Goal: Information Seeking & Learning: Learn about a topic

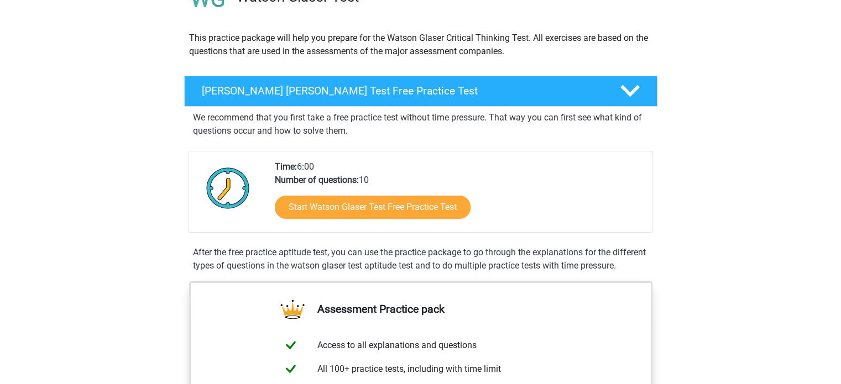
scroll to position [106, 0]
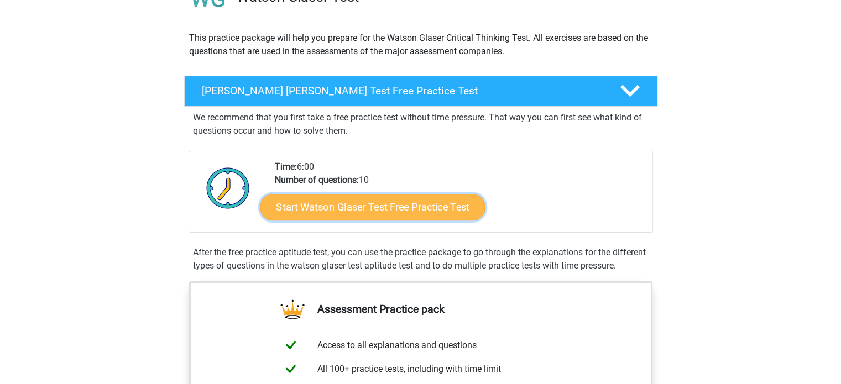
click at [445, 210] on link "Start Watson Glaser Test Free Practice Test" at bounding box center [372, 207] width 225 height 27
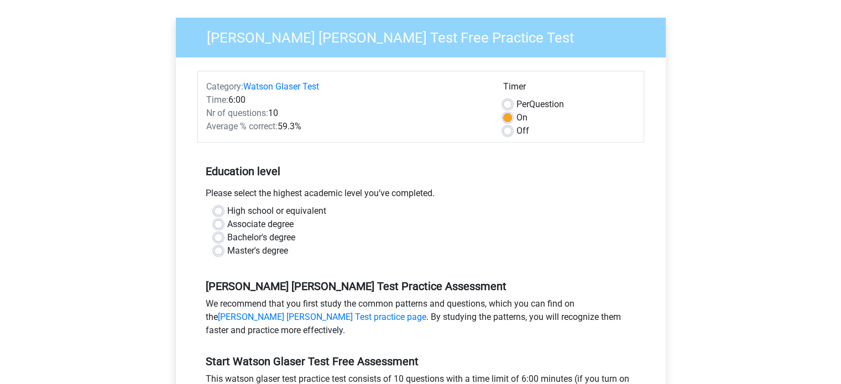
scroll to position [73, 0]
click at [227, 210] on label "High school or equivalent" at bounding box center [276, 211] width 99 height 13
click at [217, 210] on input "High school or equivalent" at bounding box center [218, 210] width 9 height 11
radio input "true"
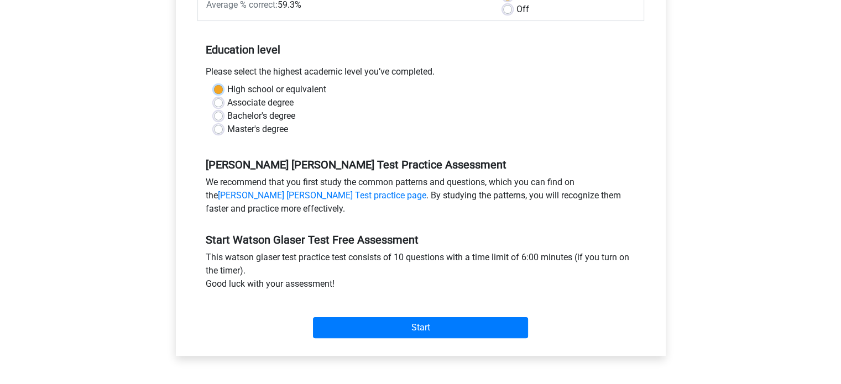
scroll to position [196, 0]
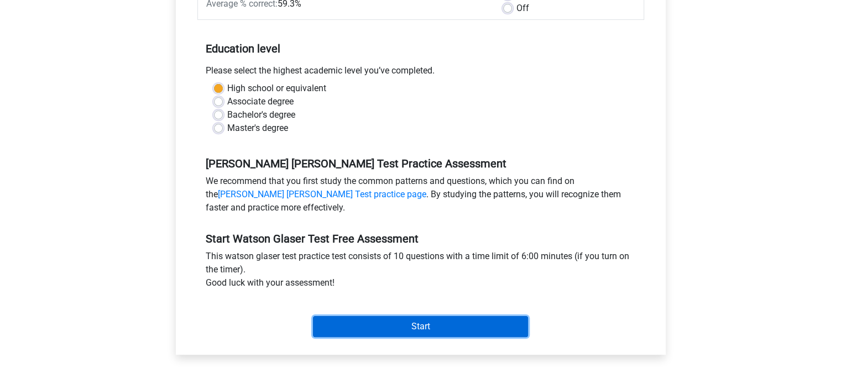
click at [413, 324] on input "Start" at bounding box center [420, 326] width 215 height 21
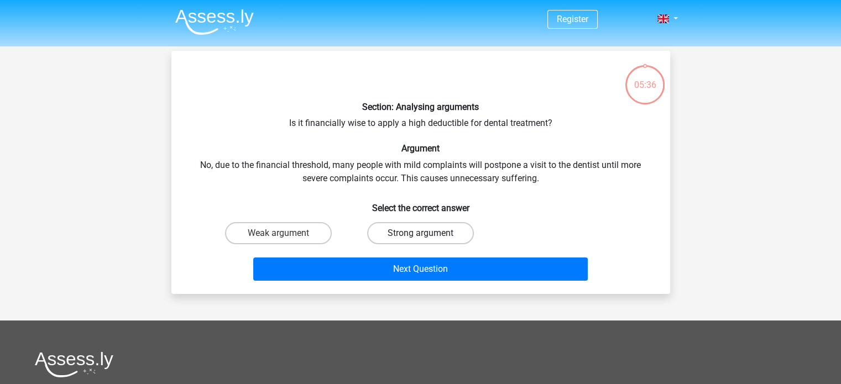
click at [435, 232] on label "Strong argument" at bounding box center [420, 233] width 107 height 22
click at [428, 233] on input "Strong argument" at bounding box center [423, 236] width 7 height 7
radio input "true"
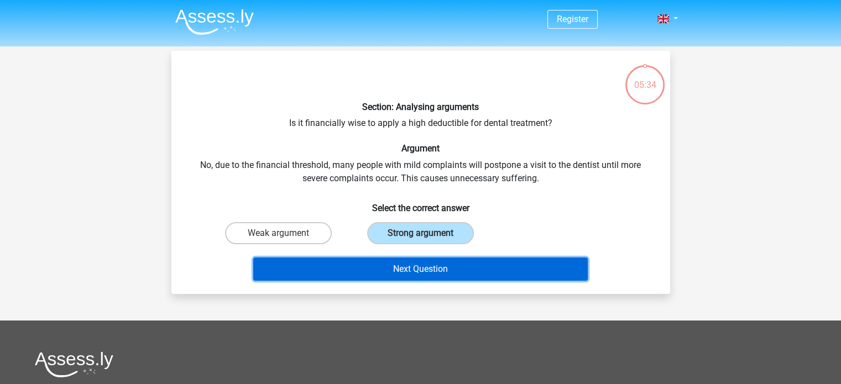
click at [578, 266] on button "Next Question" at bounding box center [420, 269] width 335 height 23
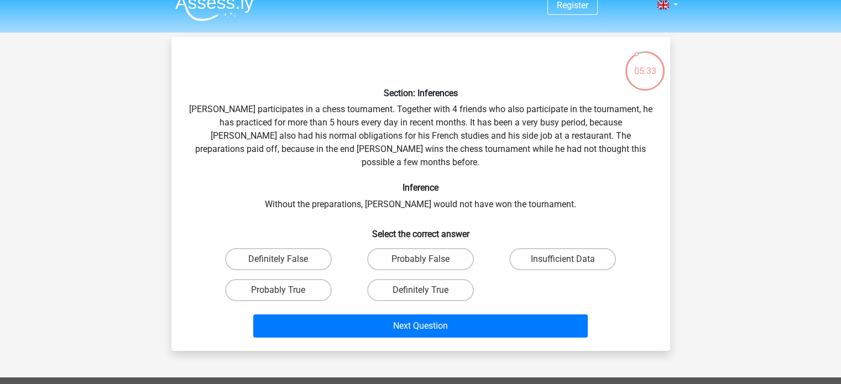
scroll to position [8, 0]
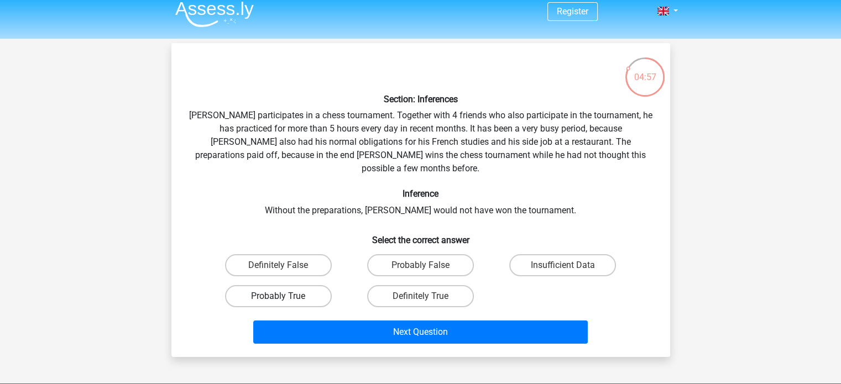
click at [264, 287] on label "Probably True" at bounding box center [278, 296] width 107 height 22
click at [278, 296] on input "Probably True" at bounding box center [281, 299] width 7 height 7
radio input "true"
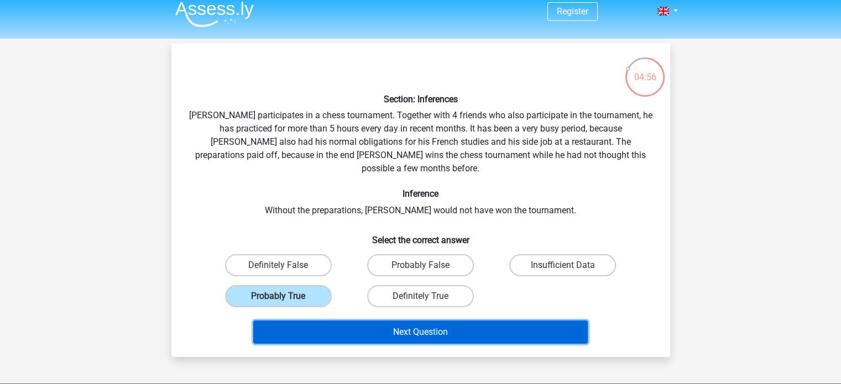
click at [341, 321] on button "Next Question" at bounding box center [420, 332] width 335 height 23
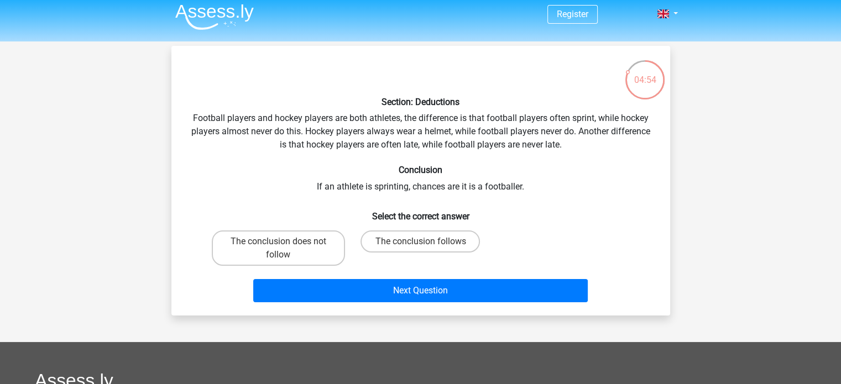
scroll to position [1, 0]
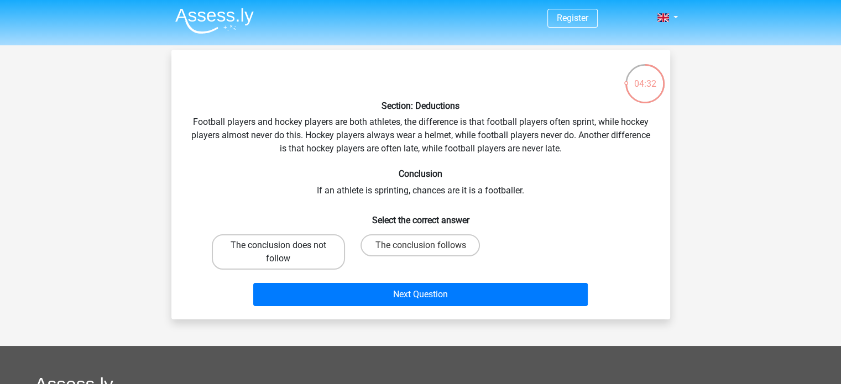
click at [301, 251] on label "The conclusion does not follow" at bounding box center [278, 252] width 133 height 35
click at [285, 251] on input "The conclusion does not follow" at bounding box center [281, 249] width 7 height 7
radio input "true"
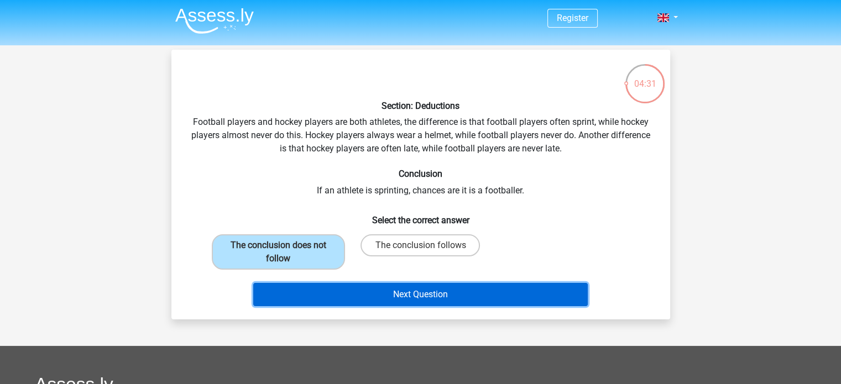
click at [439, 293] on button "Next Question" at bounding box center [420, 294] width 335 height 23
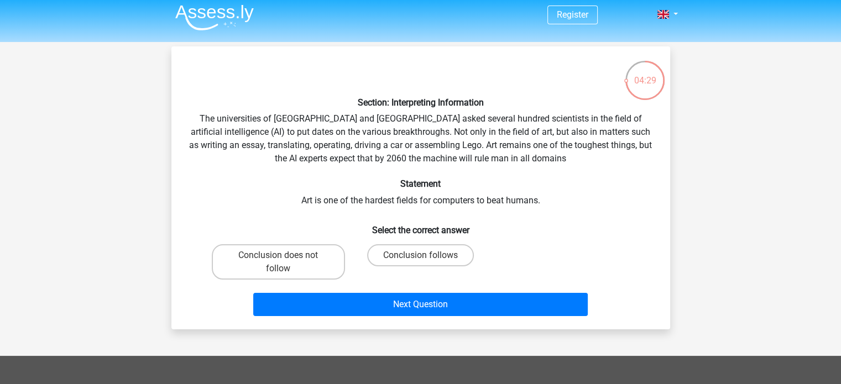
scroll to position [0, 0]
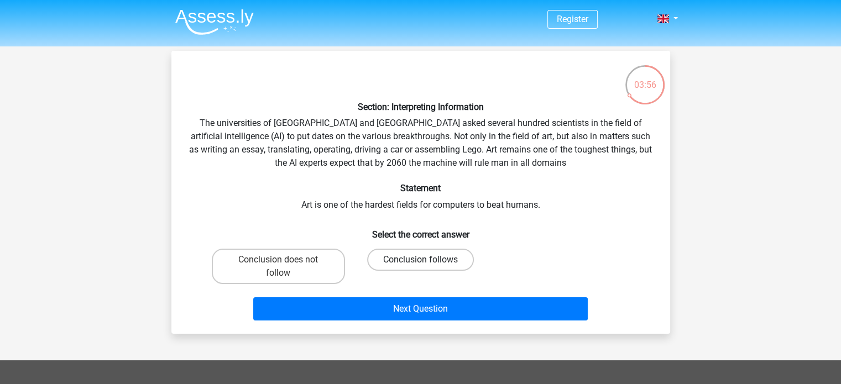
click at [413, 255] on label "Conclusion follows" at bounding box center [420, 260] width 107 height 22
click at [420, 260] on input "Conclusion follows" at bounding box center [423, 263] width 7 height 7
radio input "true"
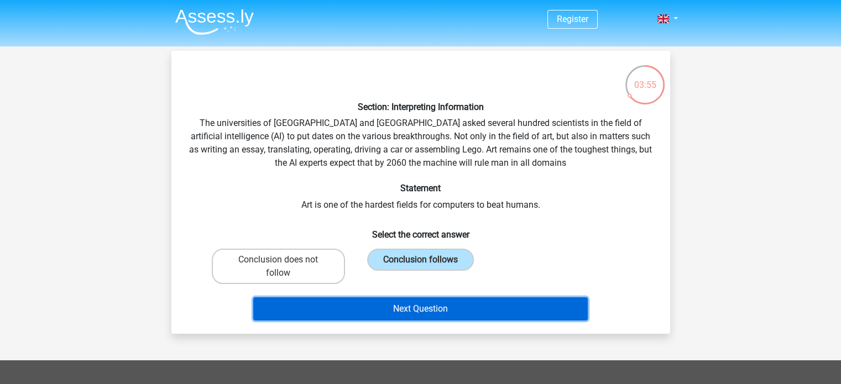
click at [428, 308] on button "Next Question" at bounding box center [420, 309] width 335 height 23
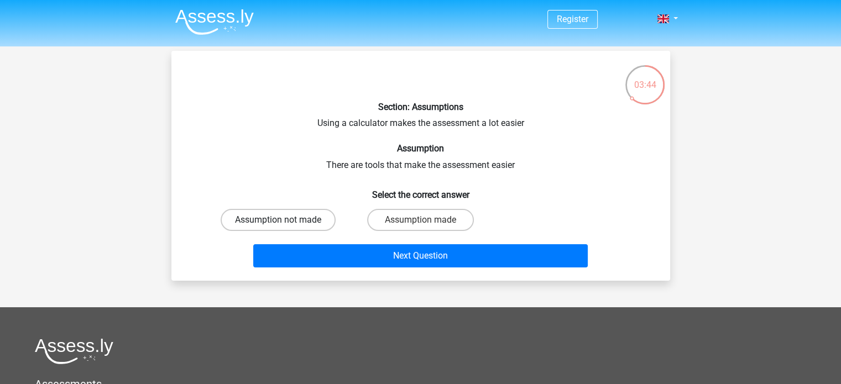
click at [305, 223] on label "Assumption not made" at bounding box center [278, 220] width 115 height 22
click at [285, 223] on input "Assumption not made" at bounding box center [281, 223] width 7 height 7
radio input "true"
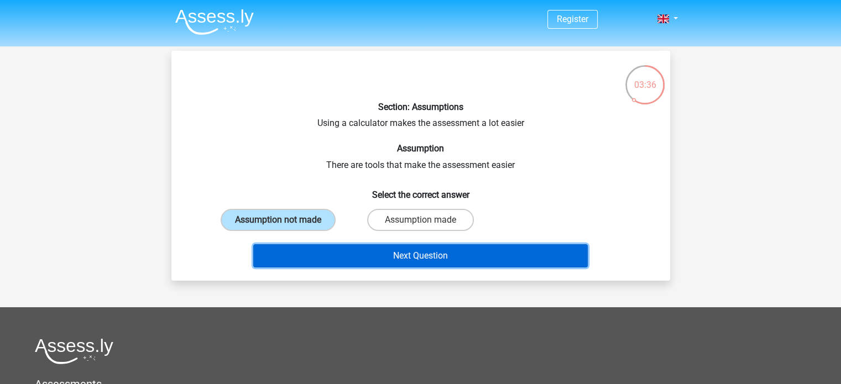
click at [431, 252] on button "Next Question" at bounding box center [420, 255] width 335 height 23
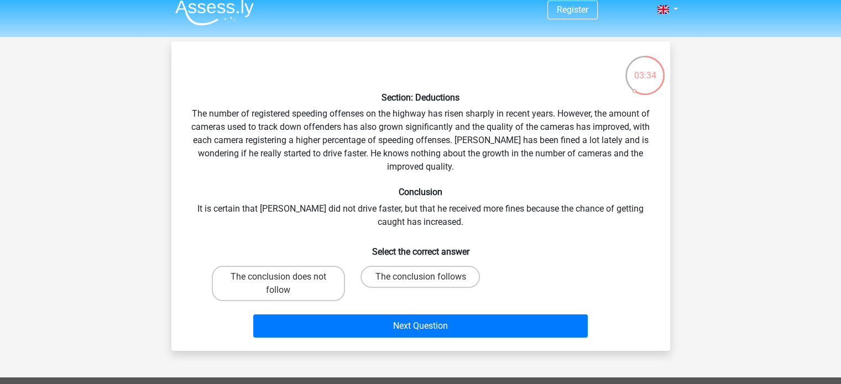
scroll to position [7, 0]
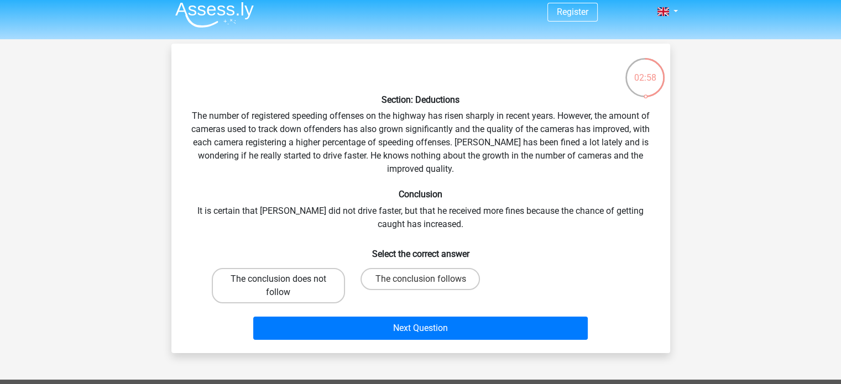
click at [277, 283] on label "The conclusion does not follow" at bounding box center [278, 285] width 133 height 35
click at [278, 283] on input "The conclusion does not follow" at bounding box center [281, 282] width 7 height 7
radio input "true"
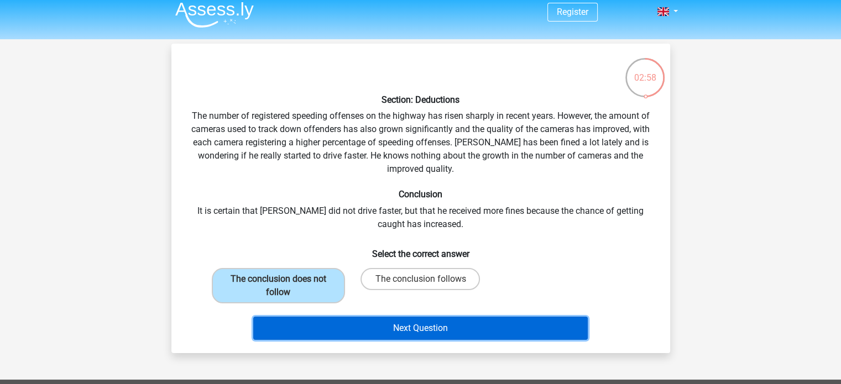
click at [360, 330] on button "Next Question" at bounding box center [420, 328] width 335 height 23
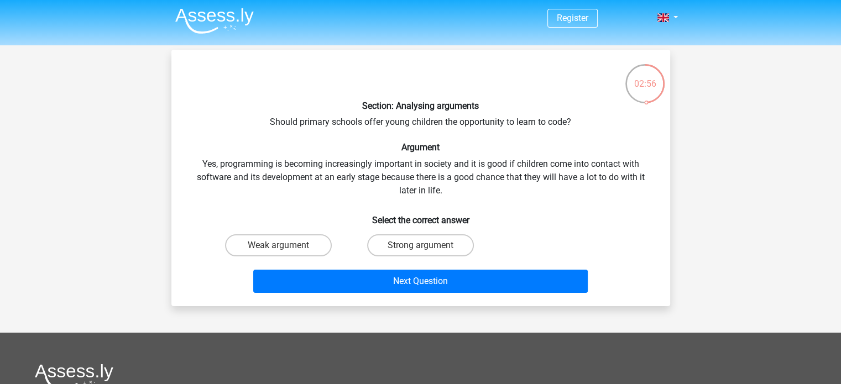
scroll to position [0, 0]
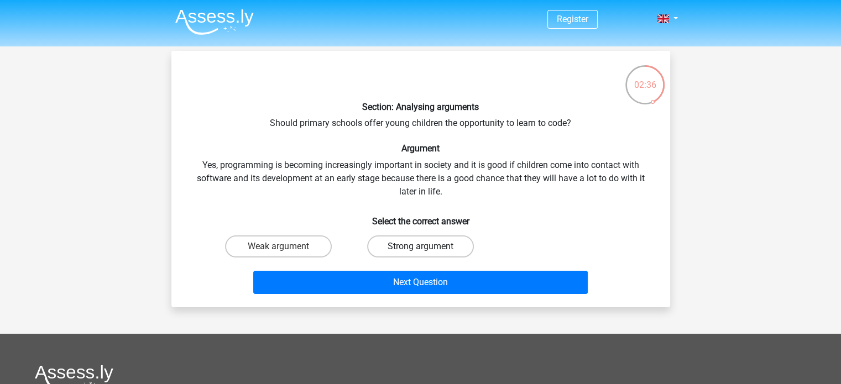
click at [443, 243] on label "Strong argument" at bounding box center [420, 247] width 107 height 22
click at [428, 247] on input "Strong argument" at bounding box center [423, 250] width 7 height 7
radio input "true"
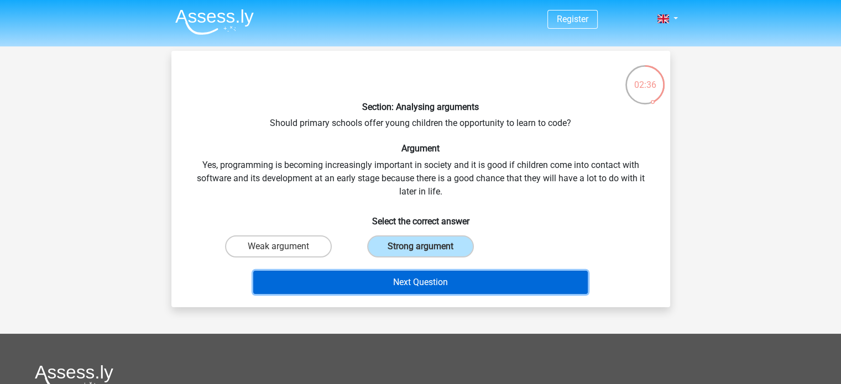
click at [467, 283] on button "Next Question" at bounding box center [420, 282] width 335 height 23
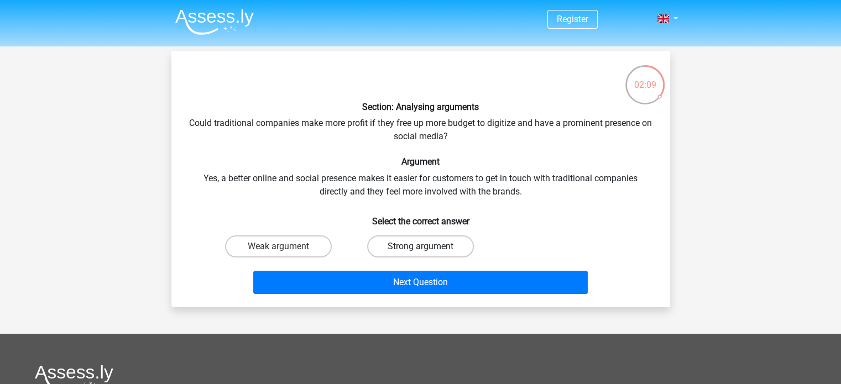
click at [436, 243] on label "Strong argument" at bounding box center [420, 247] width 107 height 22
click at [428, 247] on input "Strong argument" at bounding box center [423, 250] width 7 height 7
radio input "true"
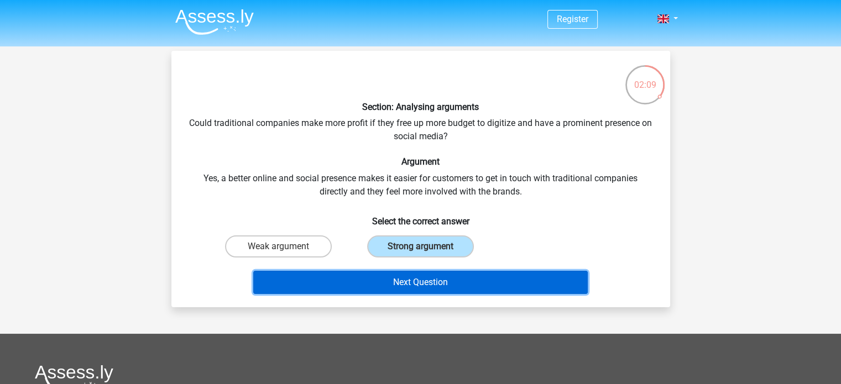
click at [445, 277] on button "Next Question" at bounding box center [420, 282] width 335 height 23
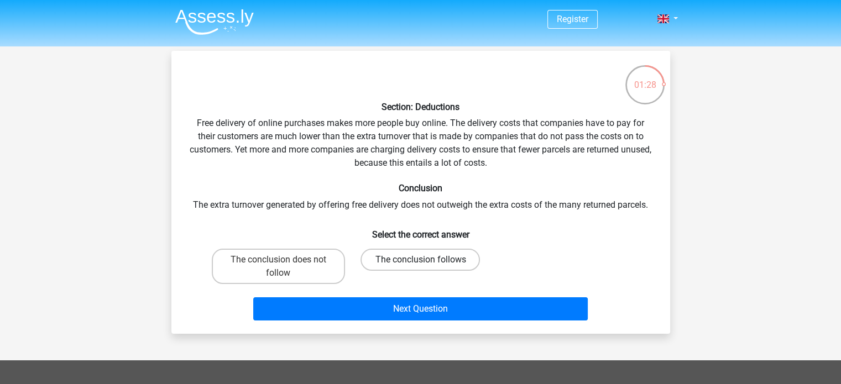
click at [449, 259] on label "The conclusion follows" at bounding box center [420, 260] width 119 height 22
click at [428, 260] on input "The conclusion follows" at bounding box center [423, 263] width 7 height 7
radio input "true"
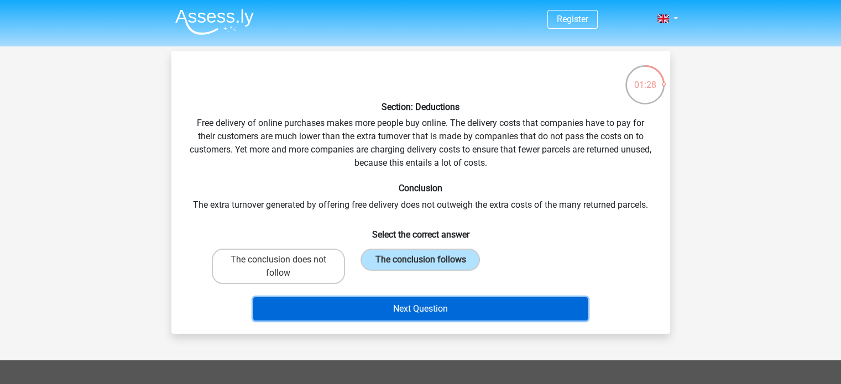
click at [456, 308] on button "Next Question" at bounding box center [420, 309] width 335 height 23
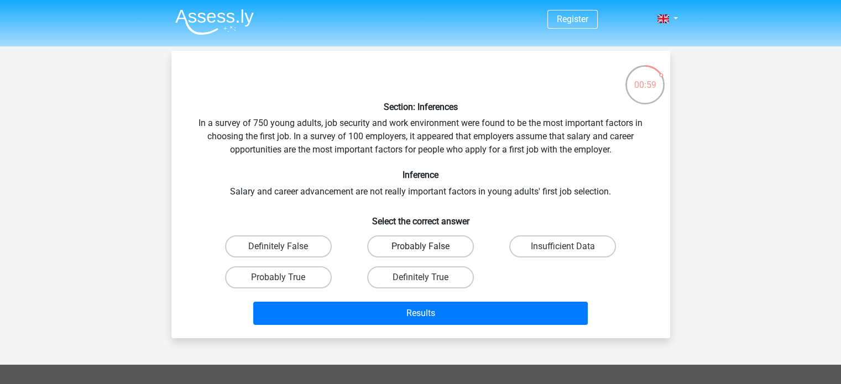
click at [389, 242] on label "Probably False" at bounding box center [420, 247] width 107 height 22
click at [420, 247] on input "Probably False" at bounding box center [423, 250] width 7 height 7
radio input "true"
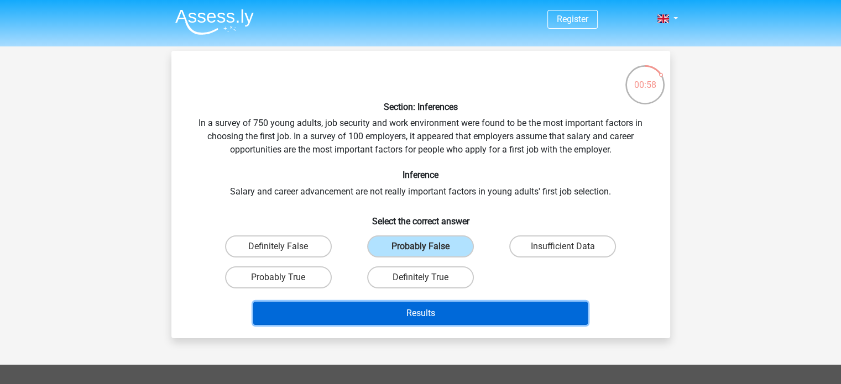
click at [420, 315] on button "Results" at bounding box center [420, 313] width 335 height 23
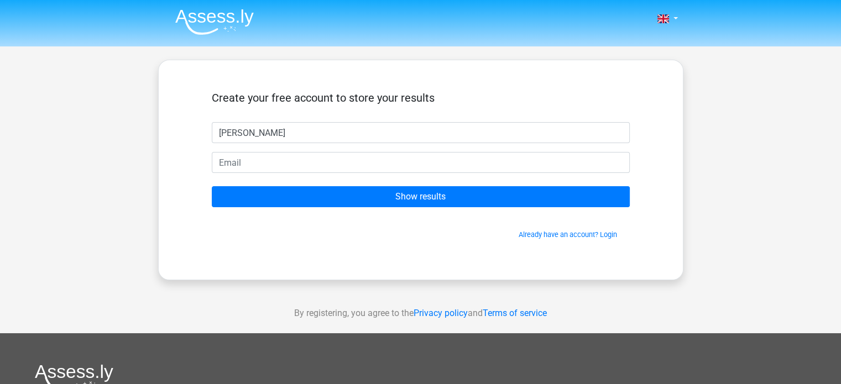
type input "Heather Riess"
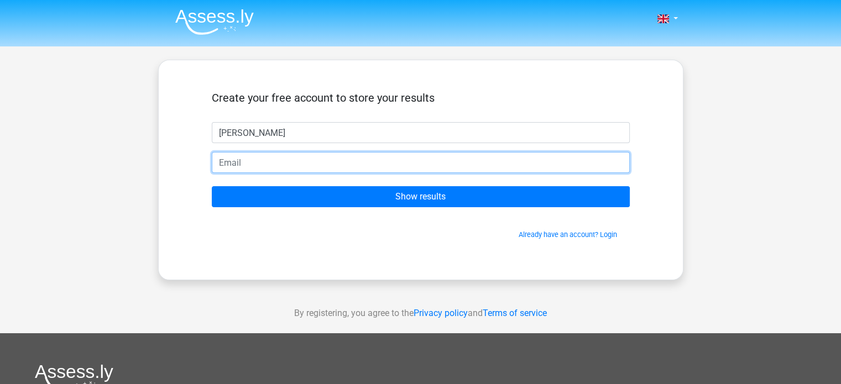
click at [516, 165] on input "email" at bounding box center [421, 162] width 418 height 21
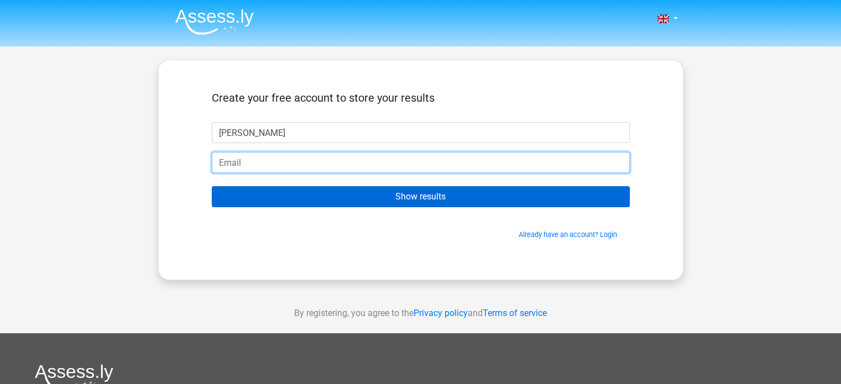
type input "[EMAIL_ADDRESS][DOMAIN_NAME]"
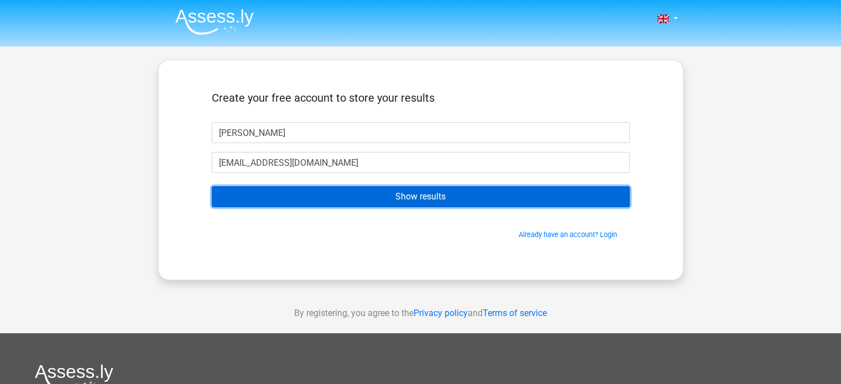
click at [418, 195] on input "Show results" at bounding box center [421, 196] width 418 height 21
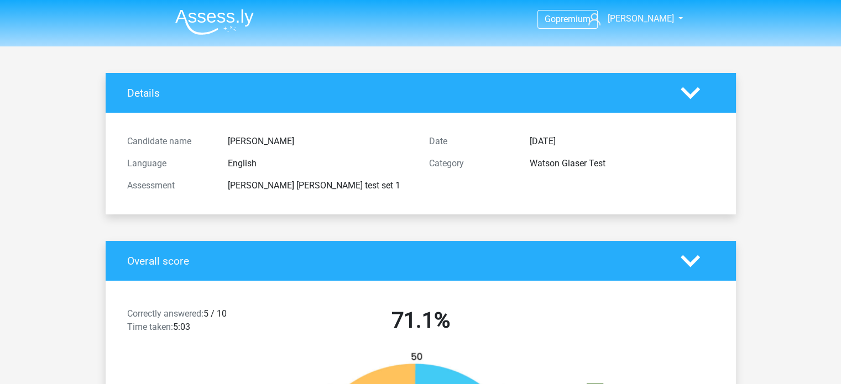
click at [690, 86] on icon at bounding box center [690, 93] width 19 height 19
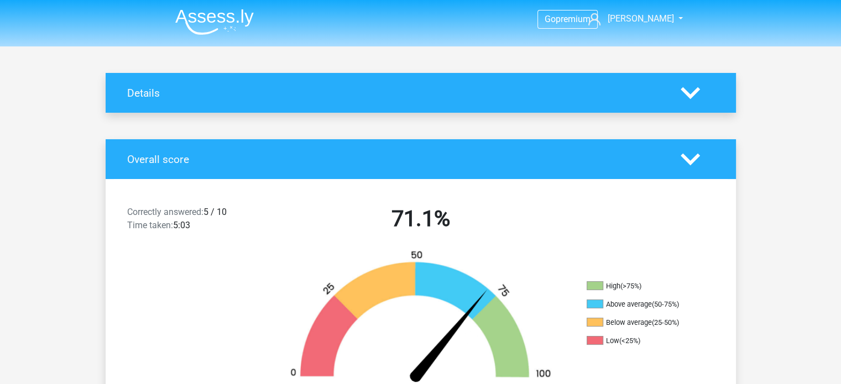
click at [689, 159] on polygon at bounding box center [690, 159] width 19 height 12
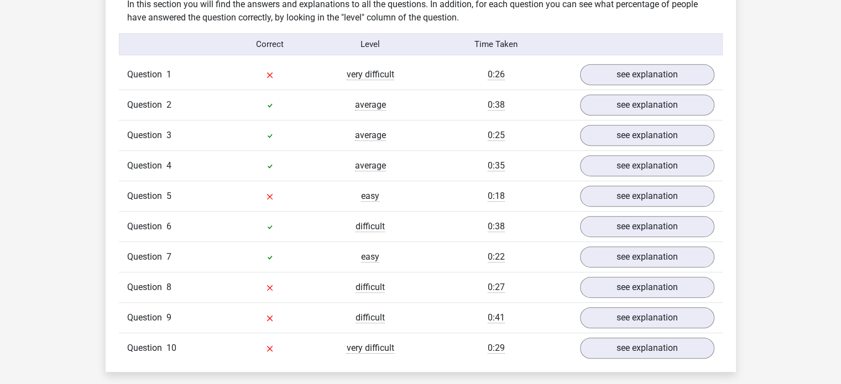
scroll to position [473, 0]
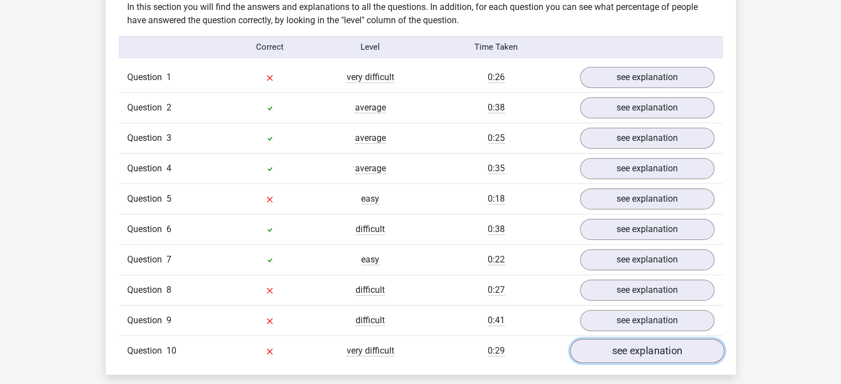
click at [620, 344] on link "see explanation" at bounding box center [647, 351] width 154 height 24
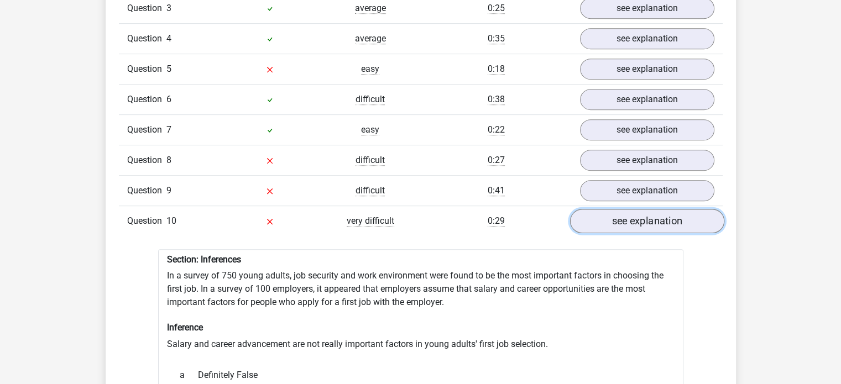
scroll to position [602, 0]
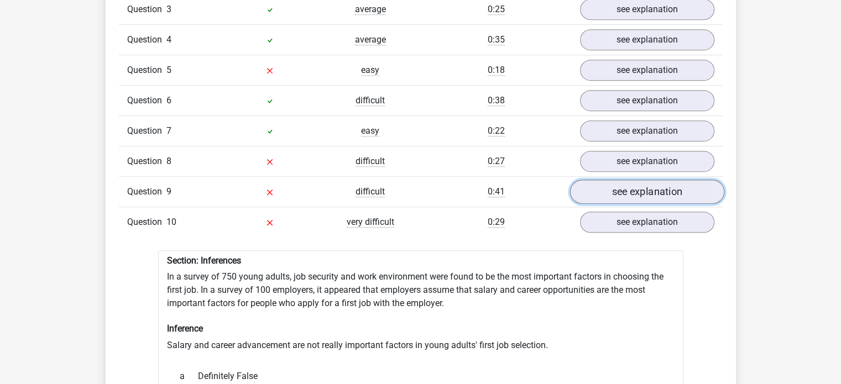
click at [672, 188] on link "see explanation" at bounding box center [647, 192] width 154 height 24
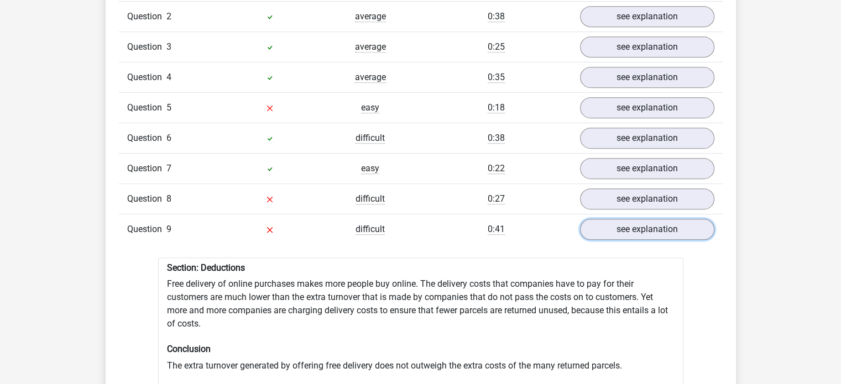
scroll to position [563, 0]
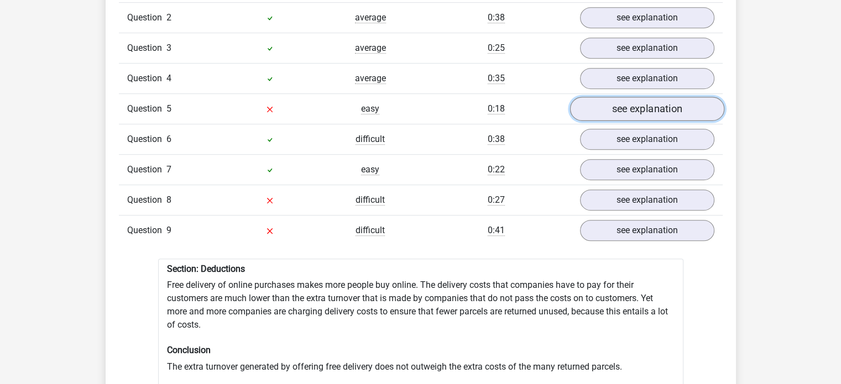
click at [660, 108] on link "see explanation" at bounding box center [647, 109] width 154 height 24
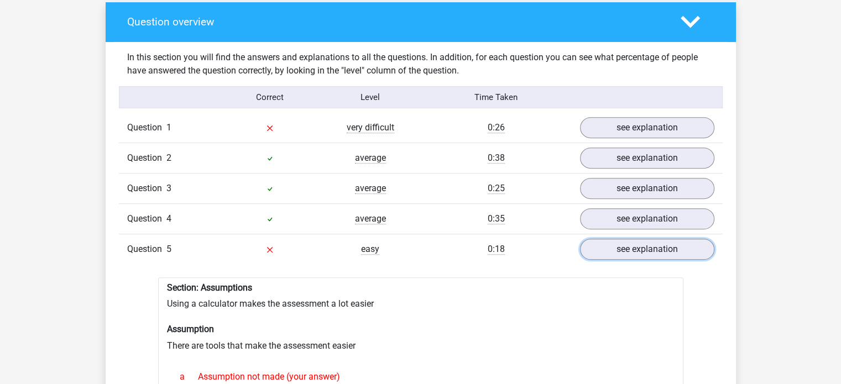
scroll to position [421, 0]
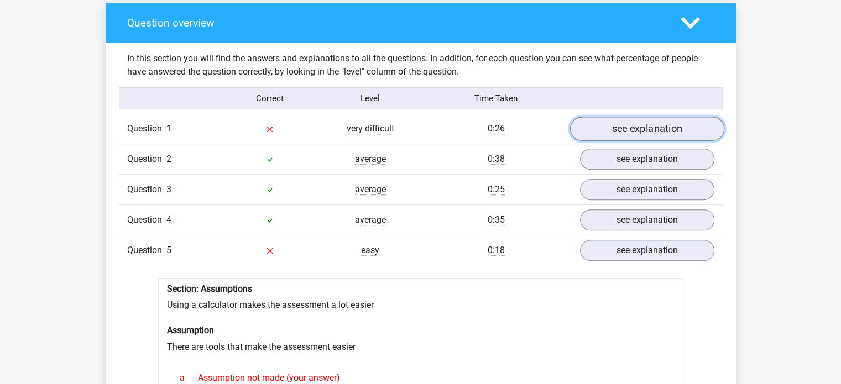
click at [631, 132] on link "see explanation" at bounding box center [647, 129] width 154 height 24
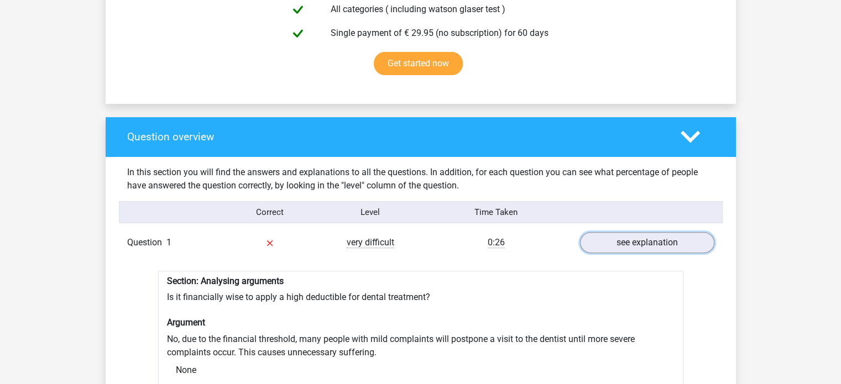
scroll to position [0, 0]
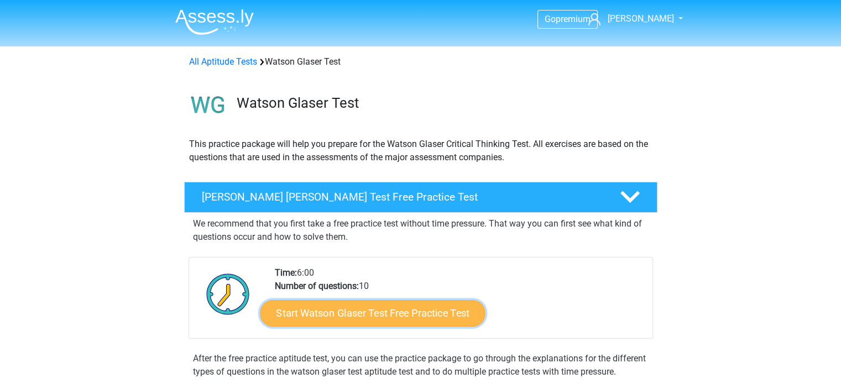
click at [385, 321] on link "Start Watson Glaser Test Free Practice Test" at bounding box center [372, 313] width 225 height 27
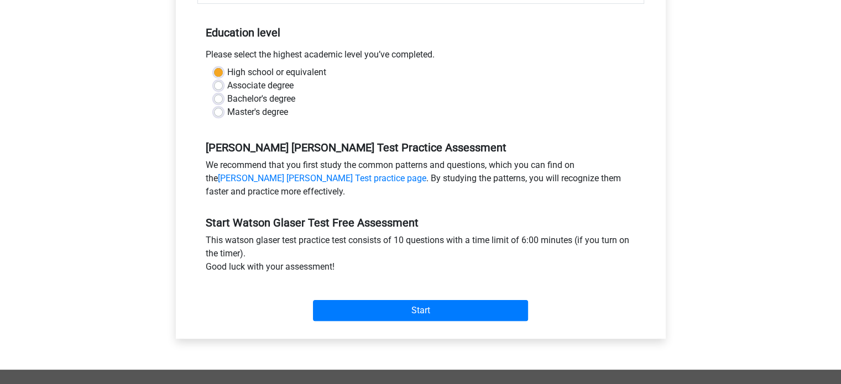
scroll to position [212, 0]
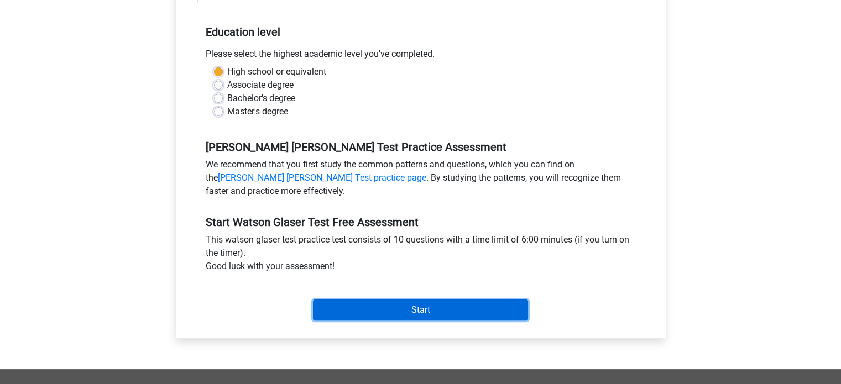
click at [401, 309] on input "Start" at bounding box center [420, 310] width 215 height 21
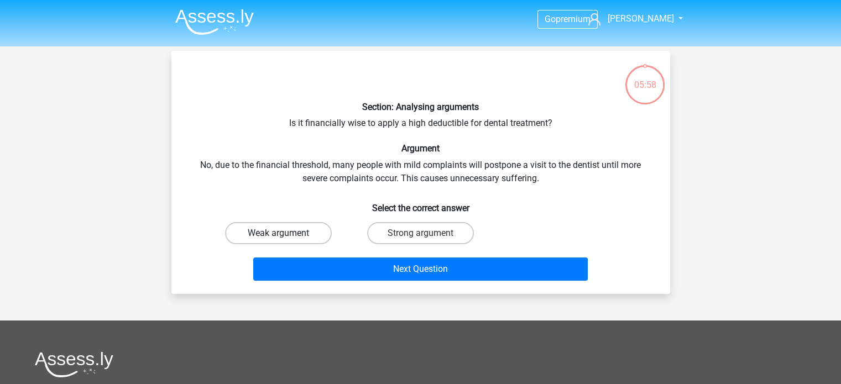
click at [303, 233] on label "Weak argument" at bounding box center [278, 233] width 107 height 22
click at [285, 233] on input "Weak argument" at bounding box center [281, 236] width 7 height 7
radio input "true"
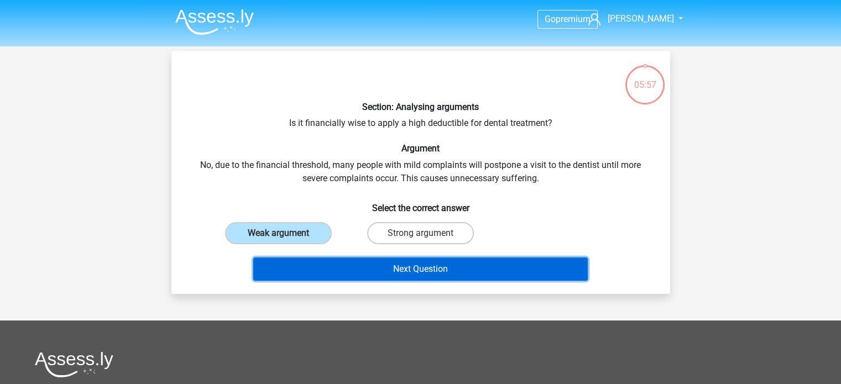
click at [327, 266] on button "Next Question" at bounding box center [420, 269] width 335 height 23
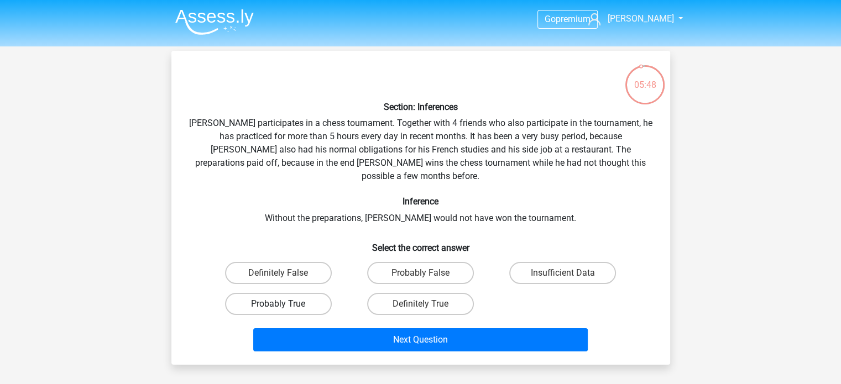
click at [260, 293] on label "Probably True" at bounding box center [278, 304] width 107 height 22
click at [278, 304] on input "Probably True" at bounding box center [281, 307] width 7 height 7
radio input "true"
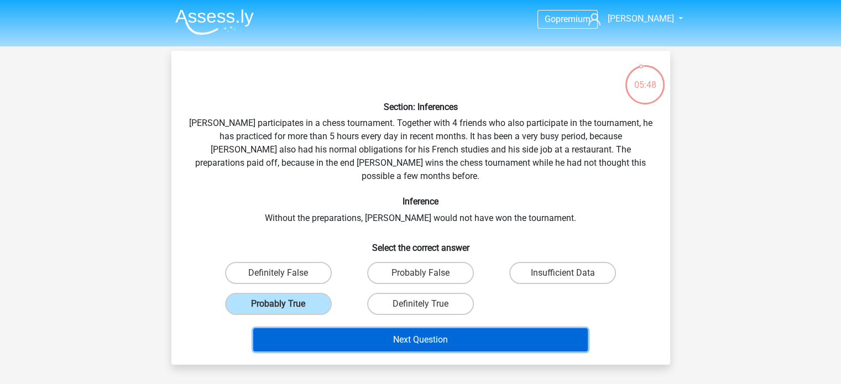
click at [316, 329] on button "Next Question" at bounding box center [420, 340] width 335 height 23
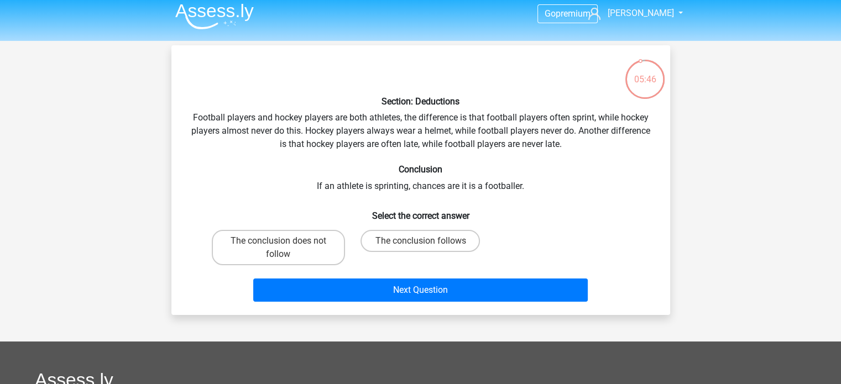
scroll to position [5, 0]
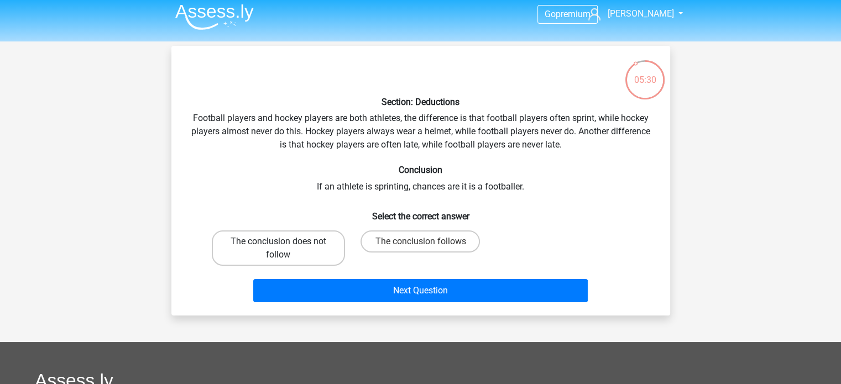
click at [314, 241] on label "The conclusion does not follow" at bounding box center [278, 248] width 133 height 35
click at [285, 242] on input "The conclusion does not follow" at bounding box center [281, 245] width 7 height 7
radio input "true"
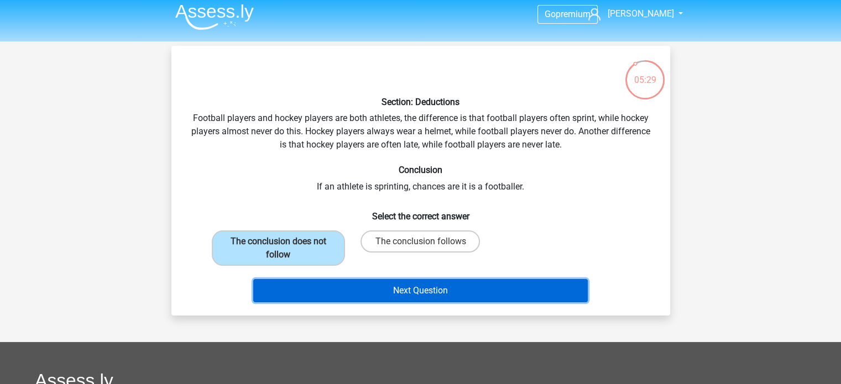
click at [384, 287] on button "Next Question" at bounding box center [420, 290] width 335 height 23
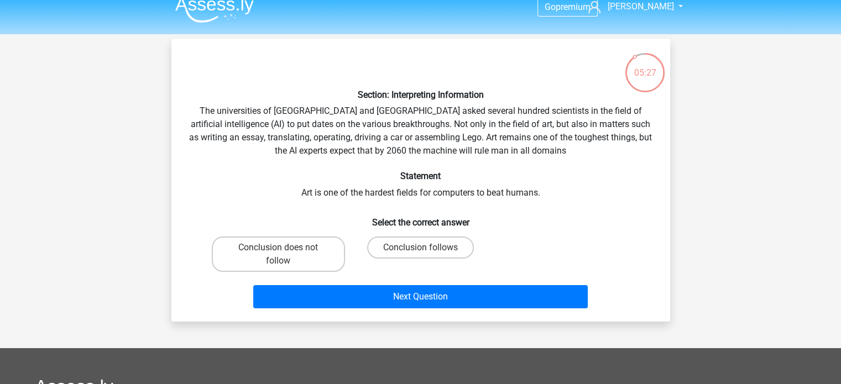
scroll to position [12, 0]
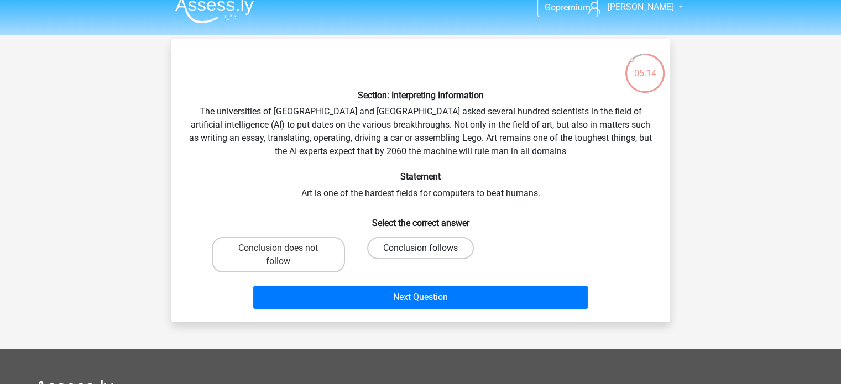
click at [428, 254] on label "Conclusion follows" at bounding box center [420, 248] width 107 height 22
click at [428, 254] on input "Conclusion follows" at bounding box center [423, 251] width 7 height 7
radio input "true"
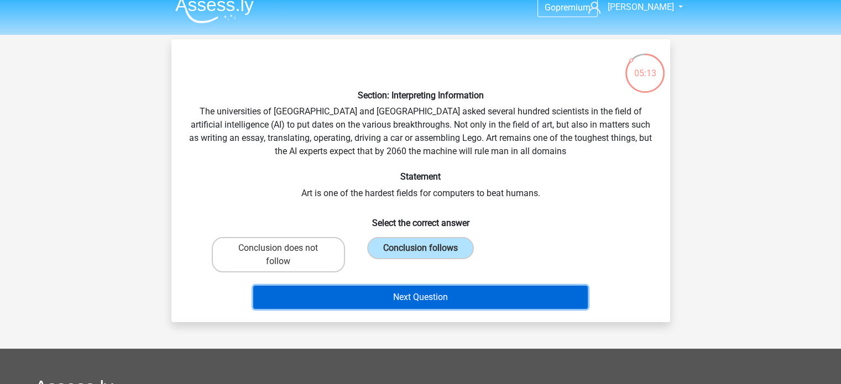
click at [436, 294] on button "Next Question" at bounding box center [420, 297] width 335 height 23
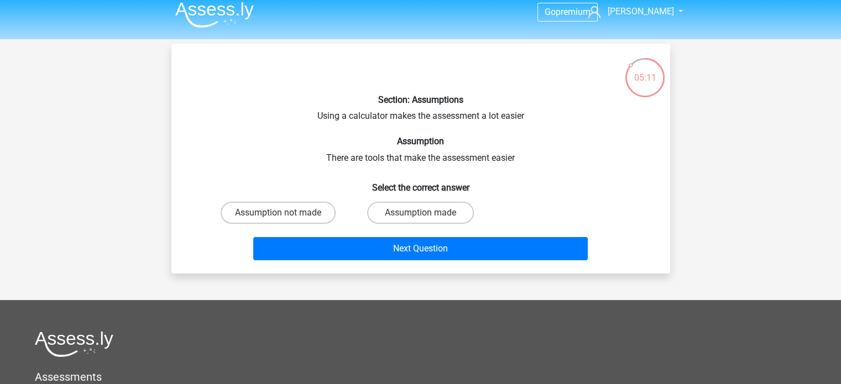
scroll to position [2, 0]
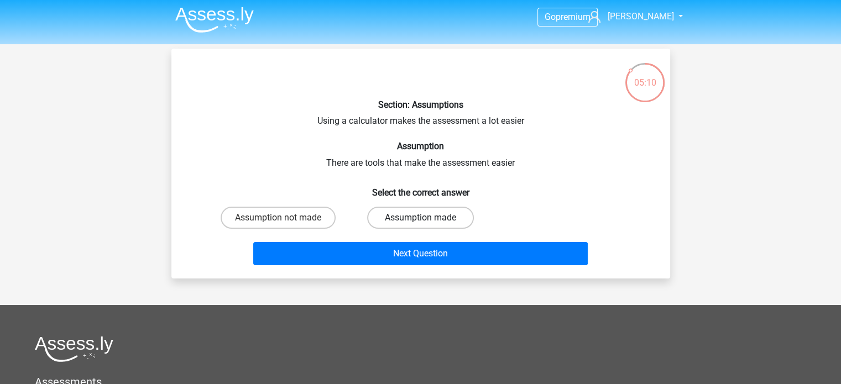
click at [425, 216] on label "Assumption made" at bounding box center [420, 218] width 107 height 22
click at [425, 218] on input "Assumption made" at bounding box center [423, 221] width 7 height 7
radio input "true"
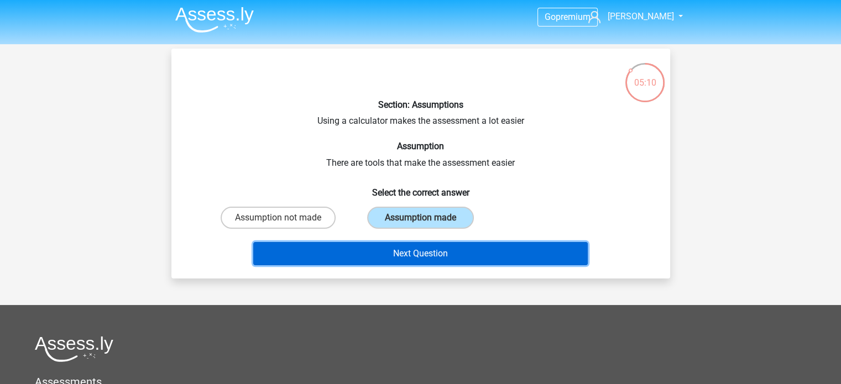
click at [439, 254] on button "Next Question" at bounding box center [420, 253] width 335 height 23
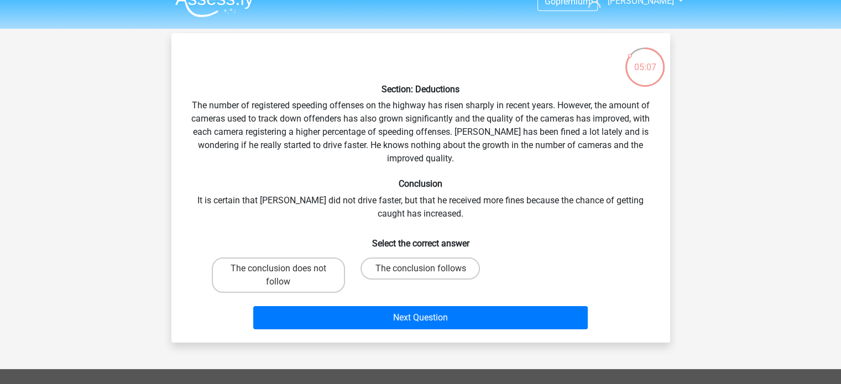
scroll to position [18, 0]
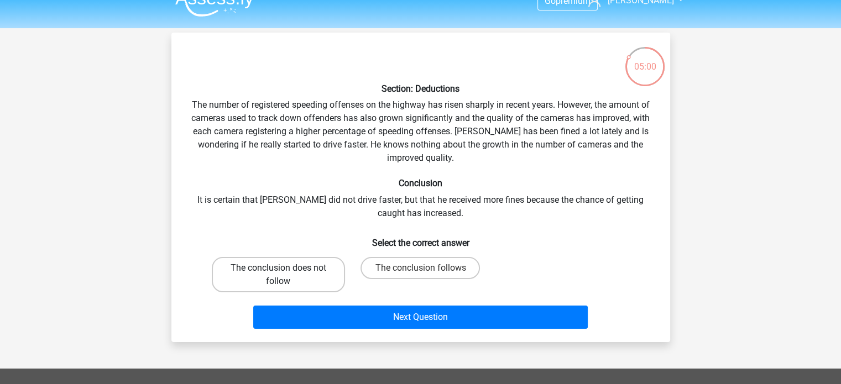
click at [295, 277] on label "The conclusion does not follow" at bounding box center [278, 274] width 133 height 35
click at [285, 275] on input "The conclusion does not follow" at bounding box center [281, 271] width 7 height 7
radio input "true"
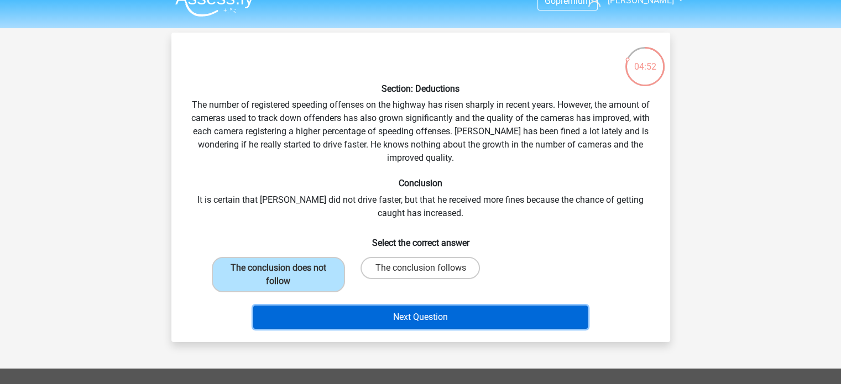
click at [478, 306] on button "Next Question" at bounding box center [420, 317] width 335 height 23
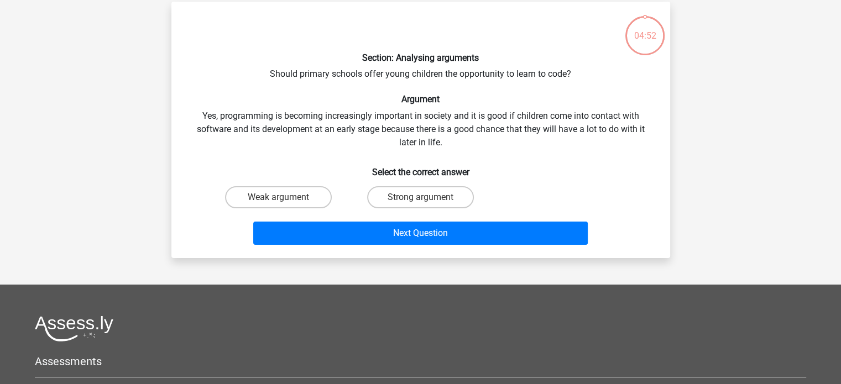
scroll to position [51, 0]
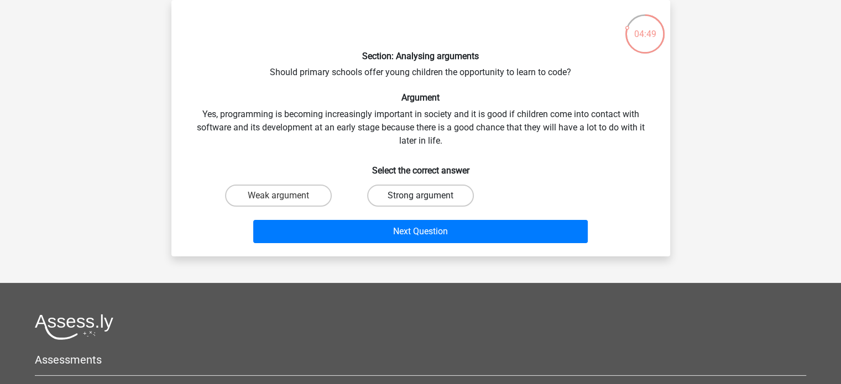
click at [418, 191] on label "Strong argument" at bounding box center [420, 196] width 107 height 22
click at [420, 196] on input "Strong argument" at bounding box center [423, 199] width 7 height 7
radio input "true"
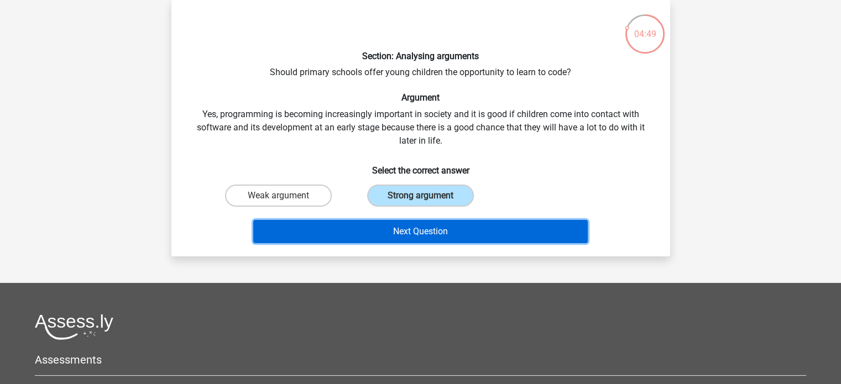
click at [427, 225] on button "Next Question" at bounding box center [420, 231] width 335 height 23
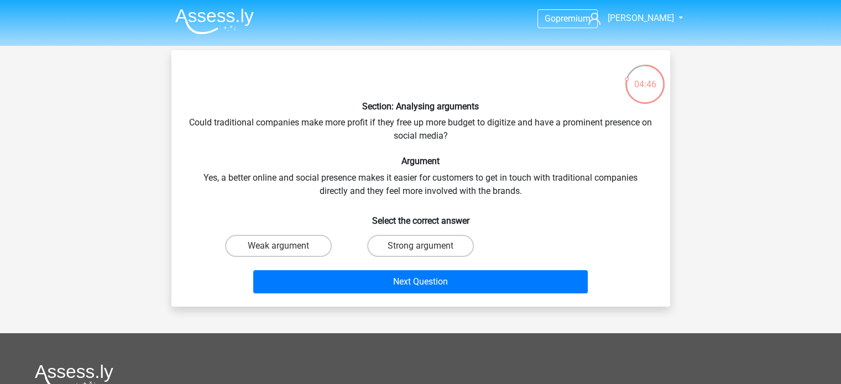
scroll to position [0, 0]
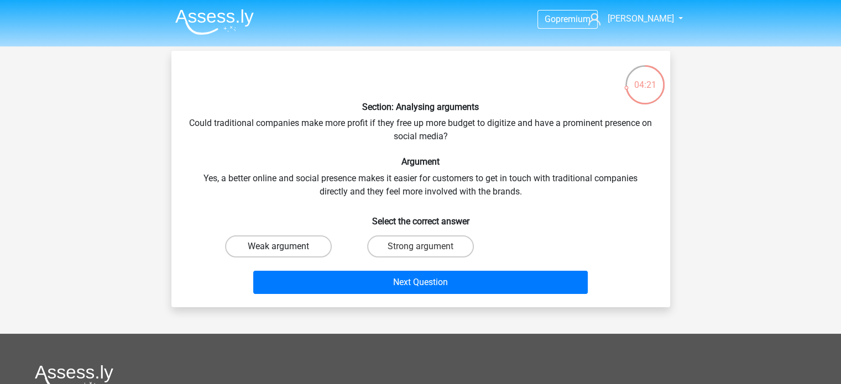
click at [309, 242] on label "Weak argument" at bounding box center [278, 247] width 107 height 22
click at [285, 247] on input "Weak argument" at bounding box center [281, 250] width 7 height 7
radio input "true"
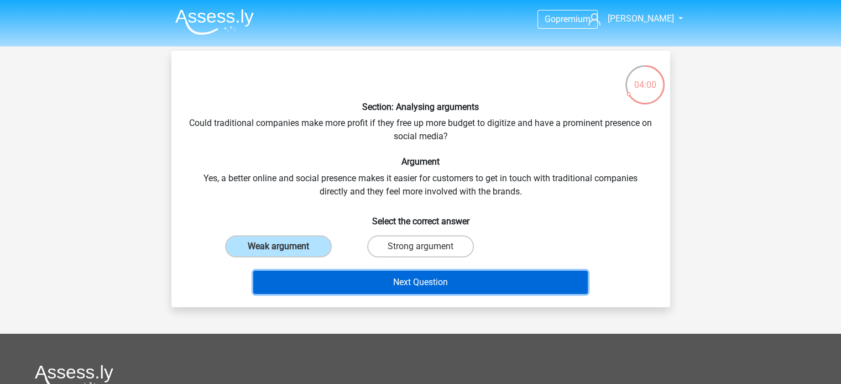
click at [436, 286] on button "Next Question" at bounding box center [420, 282] width 335 height 23
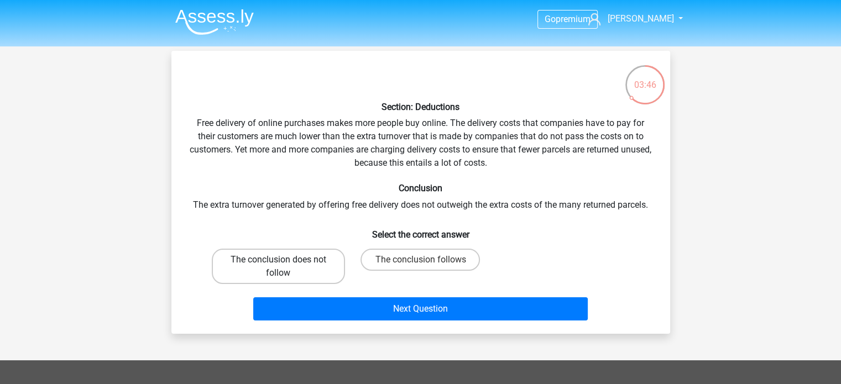
click at [300, 261] on label "The conclusion does not follow" at bounding box center [278, 266] width 133 height 35
click at [285, 261] on input "The conclusion does not follow" at bounding box center [281, 263] width 7 height 7
radio input "true"
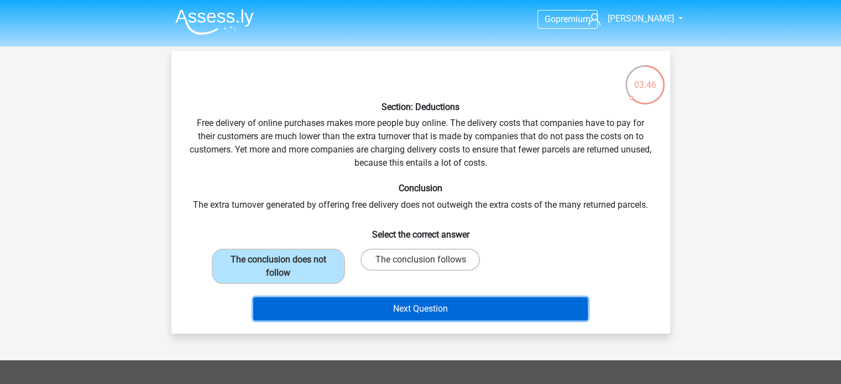
click at [345, 313] on button "Next Question" at bounding box center [420, 309] width 335 height 23
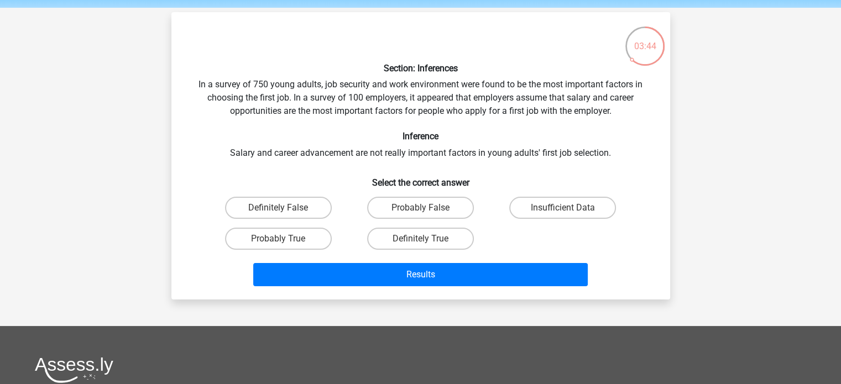
scroll to position [29, 0]
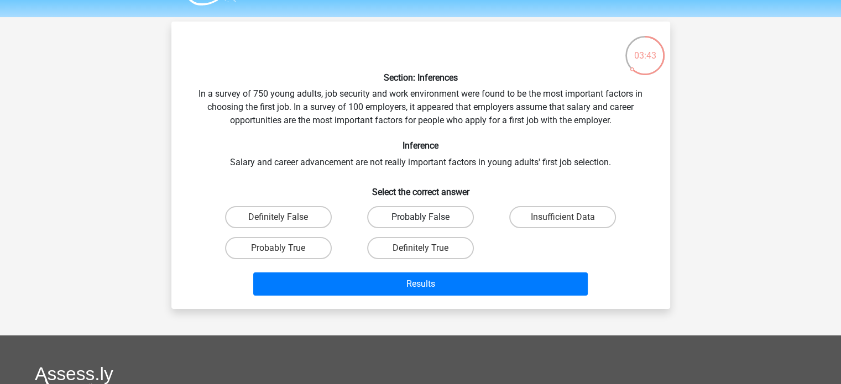
click at [419, 221] on label "Probably False" at bounding box center [420, 217] width 107 height 22
click at [420, 221] on input "Probably False" at bounding box center [423, 220] width 7 height 7
radio input "true"
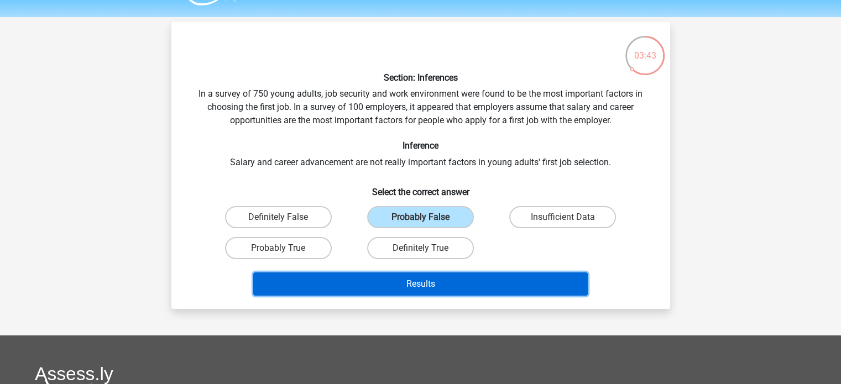
click at [419, 277] on button "Results" at bounding box center [420, 284] width 335 height 23
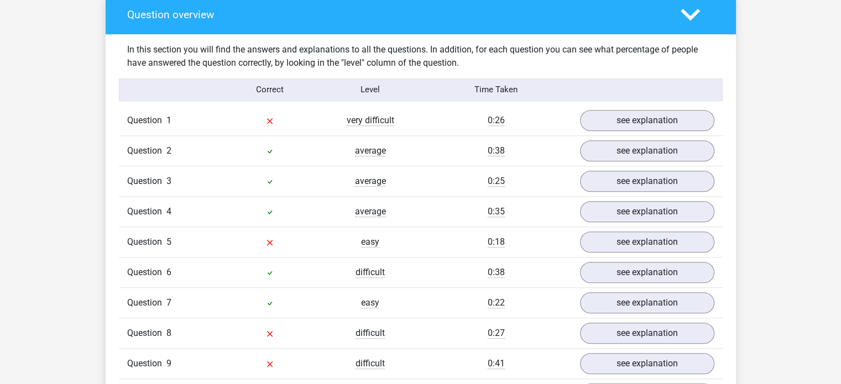
scroll to position [825, 0]
click at [620, 185] on link "see explanation" at bounding box center [647, 181] width 154 height 24
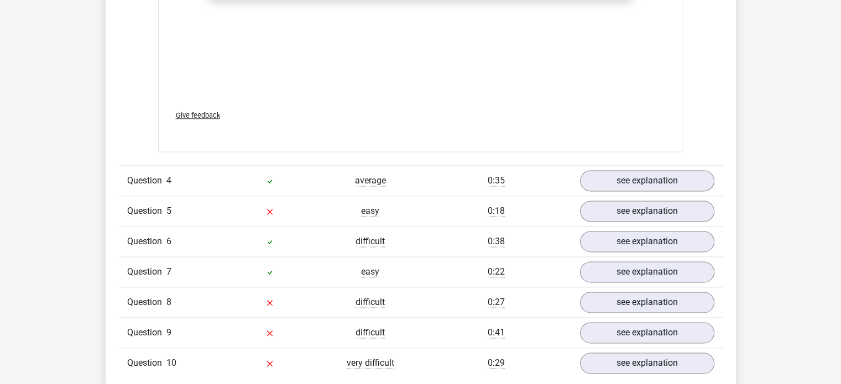
scroll to position [1482, 0]
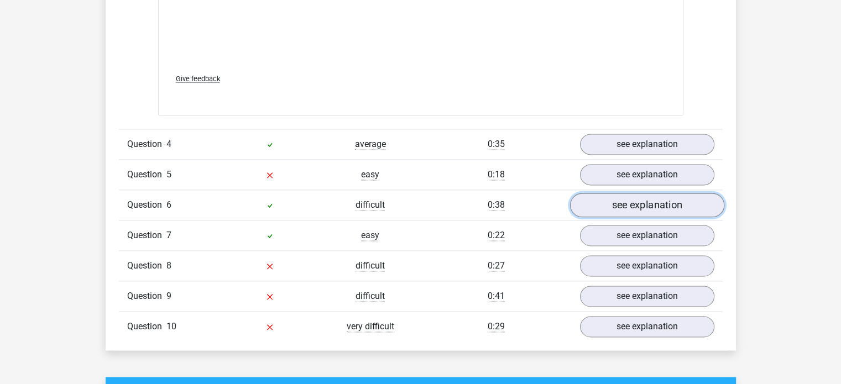
click at [644, 204] on link "see explanation" at bounding box center [647, 206] width 154 height 24
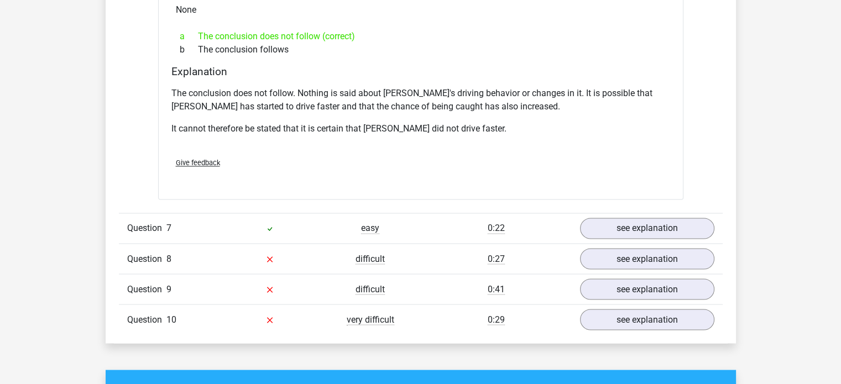
scroll to position [1847, 0]
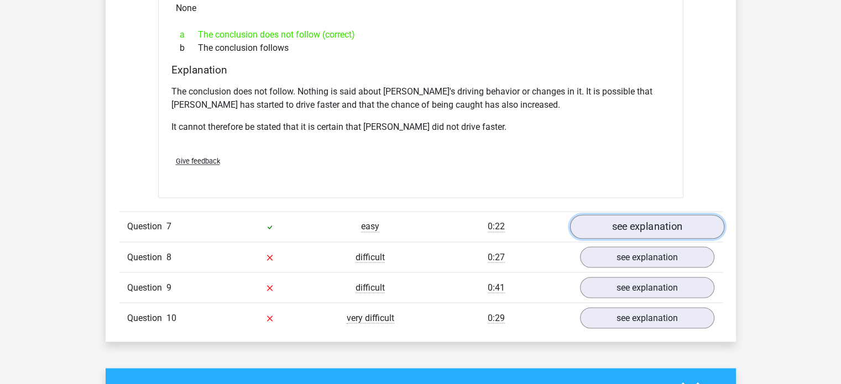
click at [610, 216] on link "see explanation" at bounding box center [647, 227] width 154 height 24
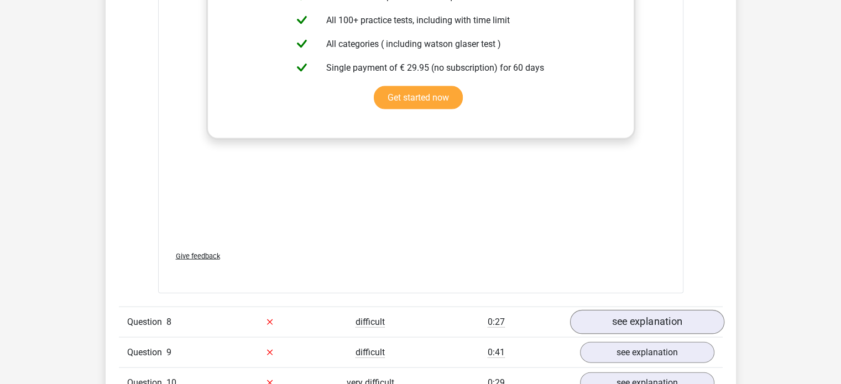
scroll to position [2360, 0]
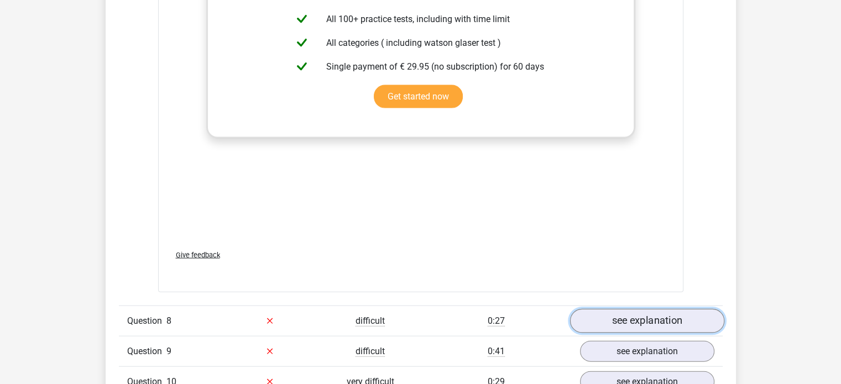
click at [676, 309] on link "see explanation" at bounding box center [647, 321] width 154 height 24
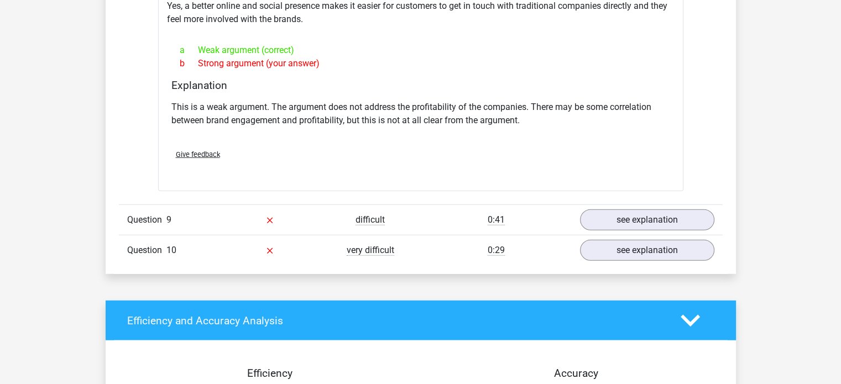
scroll to position [2785, 0]
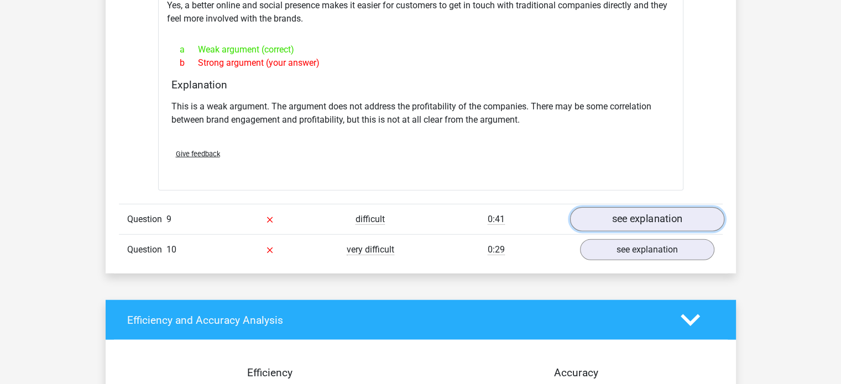
click at [639, 207] on link "see explanation" at bounding box center [647, 219] width 154 height 24
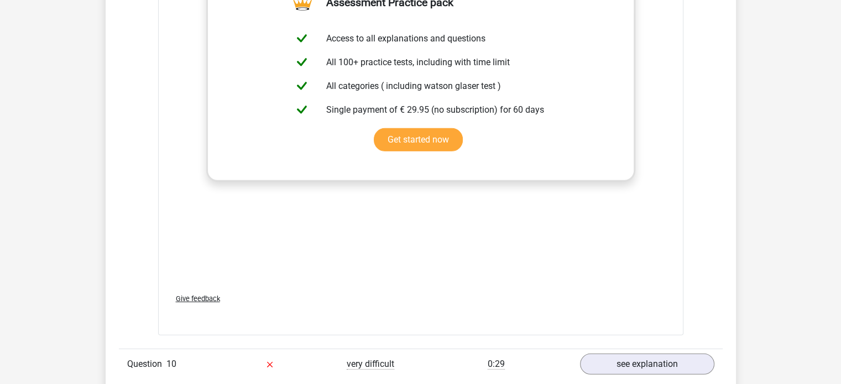
scroll to position [3279, 0]
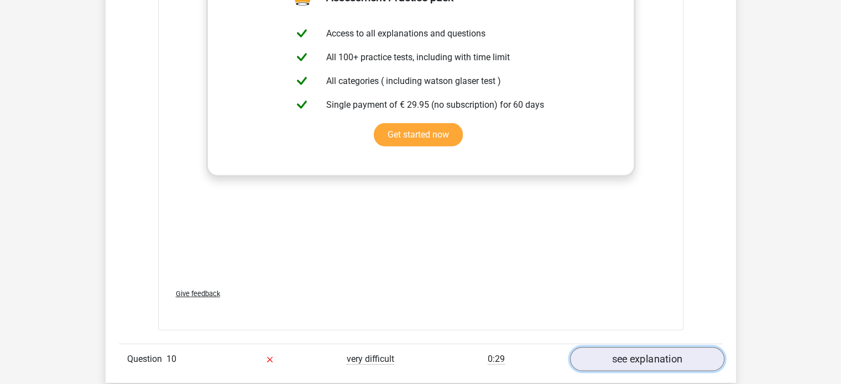
click at [663, 347] on link "see explanation" at bounding box center [647, 359] width 154 height 24
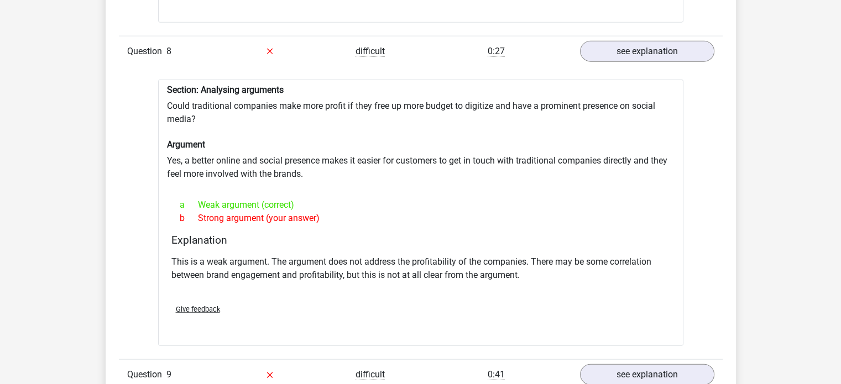
scroll to position [2629, 0]
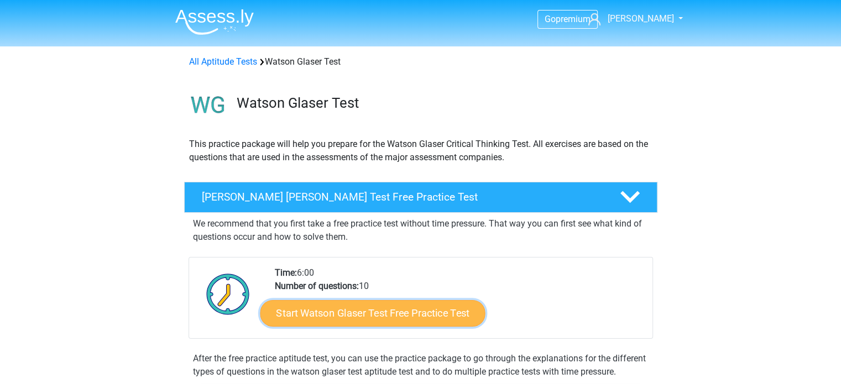
click at [446, 312] on link "Start Watson Glaser Test Free Practice Test" at bounding box center [372, 313] width 225 height 27
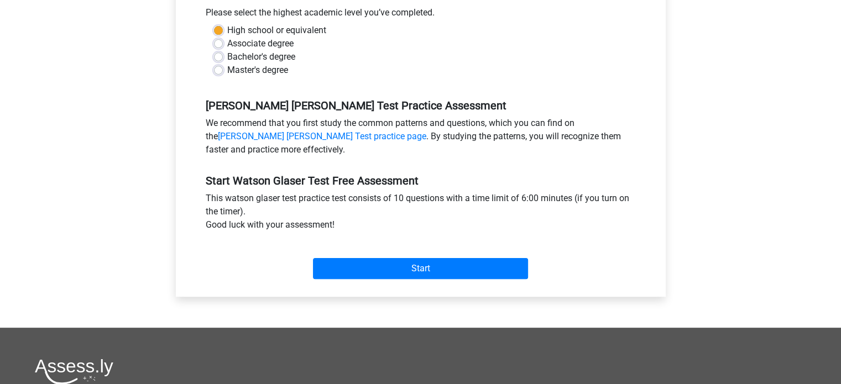
scroll to position [254, 0]
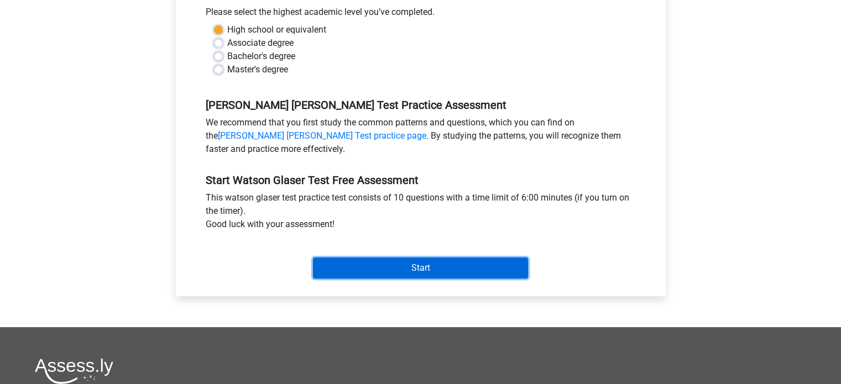
click at [423, 263] on input "Start" at bounding box center [420, 268] width 215 height 21
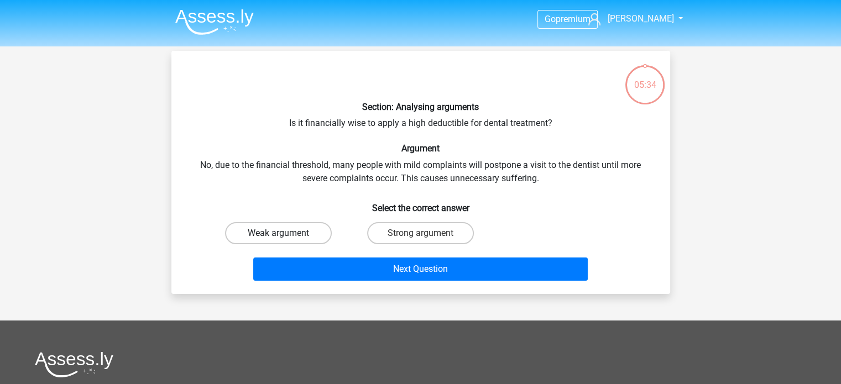
click at [310, 235] on label "Weak argument" at bounding box center [278, 233] width 107 height 22
click at [285, 235] on input "Weak argument" at bounding box center [281, 236] width 7 height 7
radio input "true"
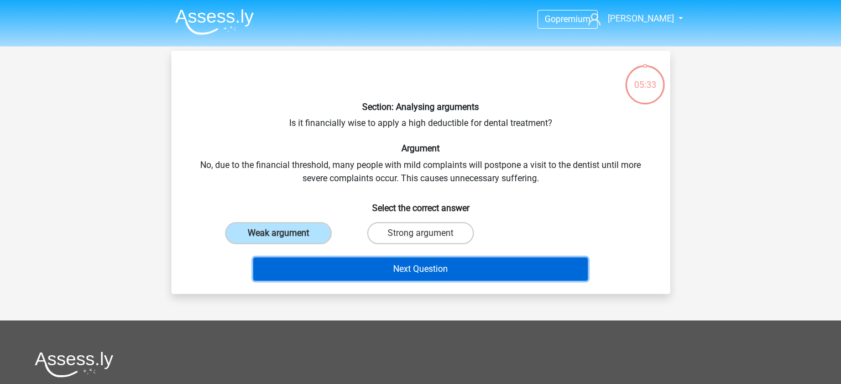
click at [356, 269] on button "Next Question" at bounding box center [420, 269] width 335 height 23
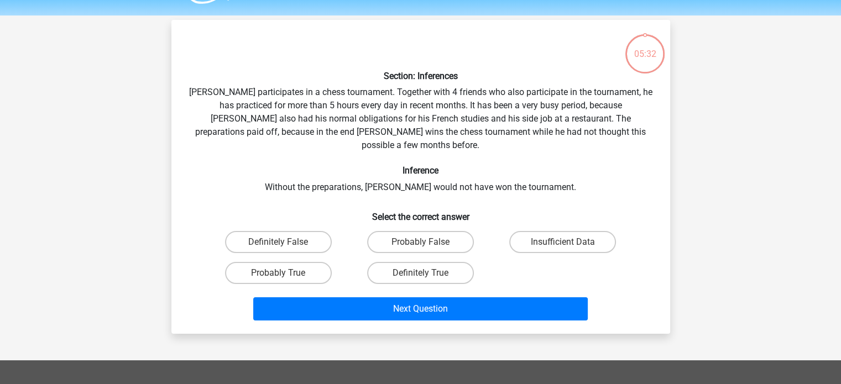
scroll to position [16, 0]
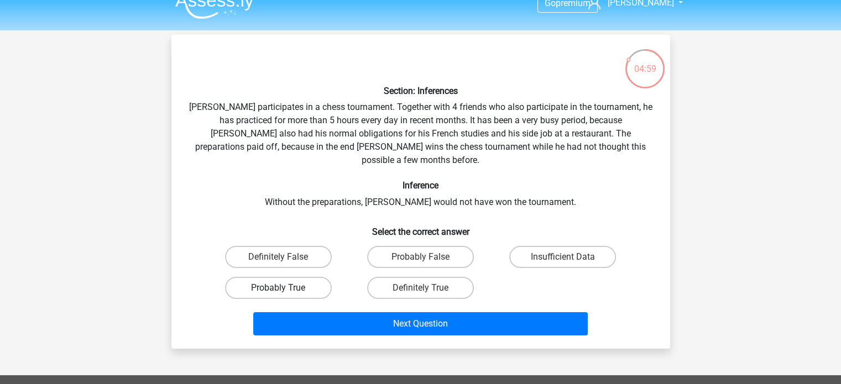
click at [293, 277] on label "Probably True" at bounding box center [278, 288] width 107 height 22
click at [285, 288] on input "Probably True" at bounding box center [281, 291] width 7 height 7
radio input "true"
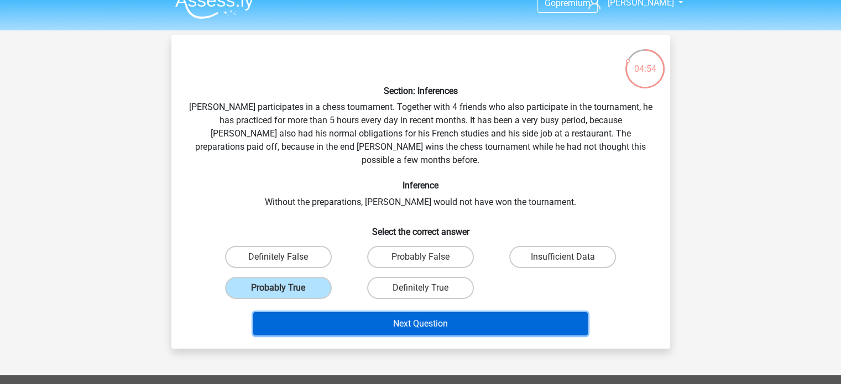
click at [511, 313] on button "Next Question" at bounding box center [420, 324] width 335 height 23
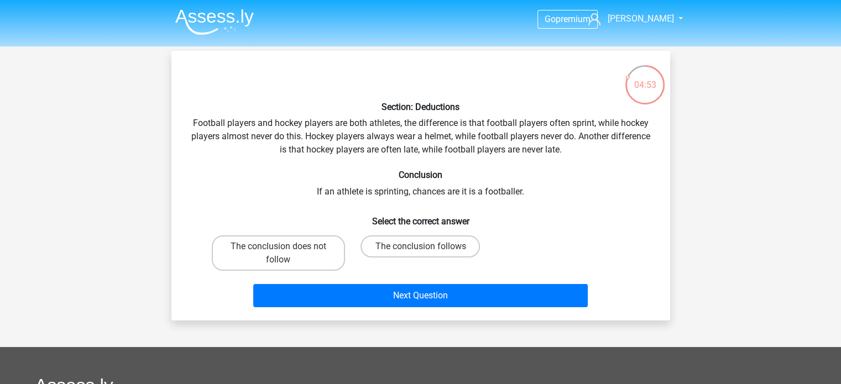
scroll to position [2, 0]
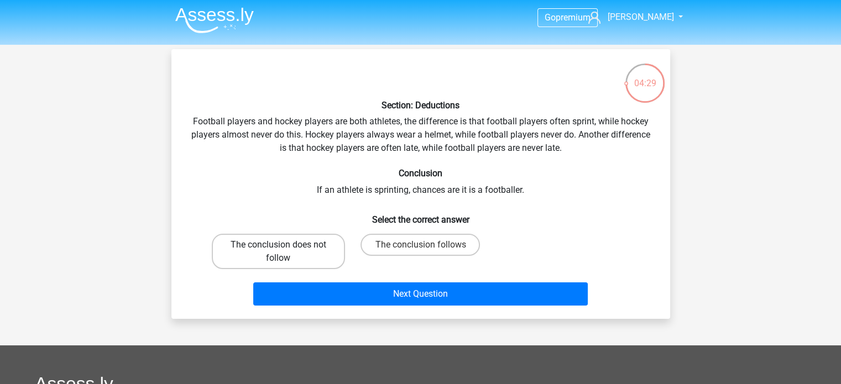
click at [287, 254] on label "The conclusion does not follow" at bounding box center [278, 251] width 133 height 35
click at [285, 252] on input "The conclusion does not follow" at bounding box center [281, 248] width 7 height 7
radio input "true"
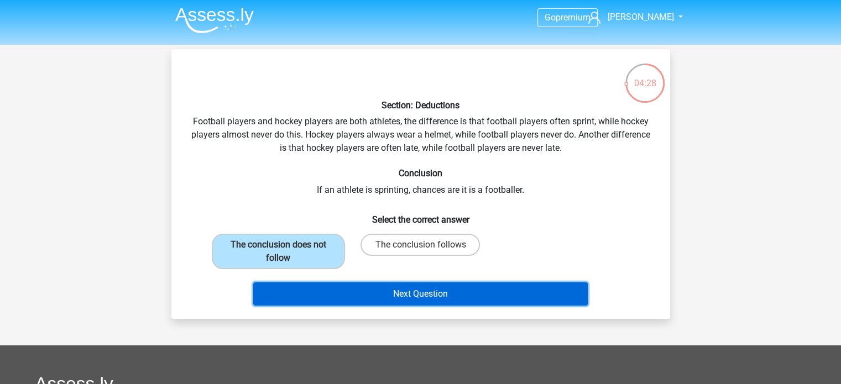
click at [344, 289] on button "Next Question" at bounding box center [420, 294] width 335 height 23
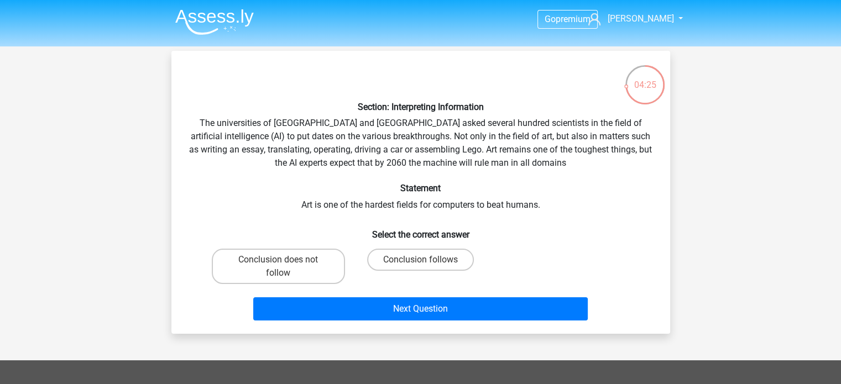
scroll to position [0, 0]
click at [435, 258] on label "Conclusion follows" at bounding box center [420, 260] width 107 height 22
click at [428, 260] on input "Conclusion follows" at bounding box center [423, 263] width 7 height 7
radio input "true"
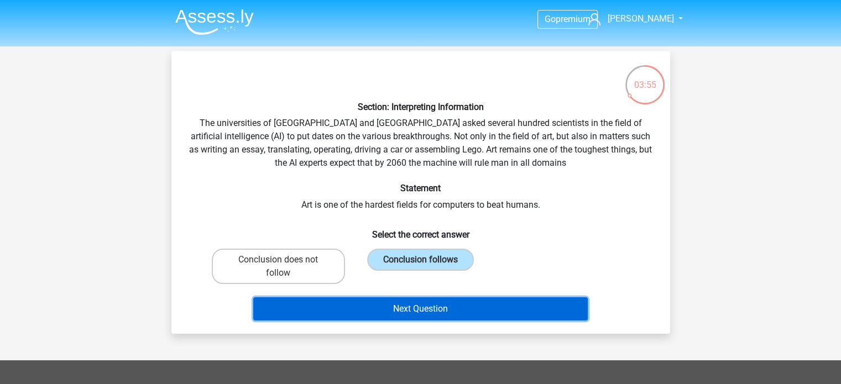
click at [447, 307] on button "Next Question" at bounding box center [420, 309] width 335 height 23
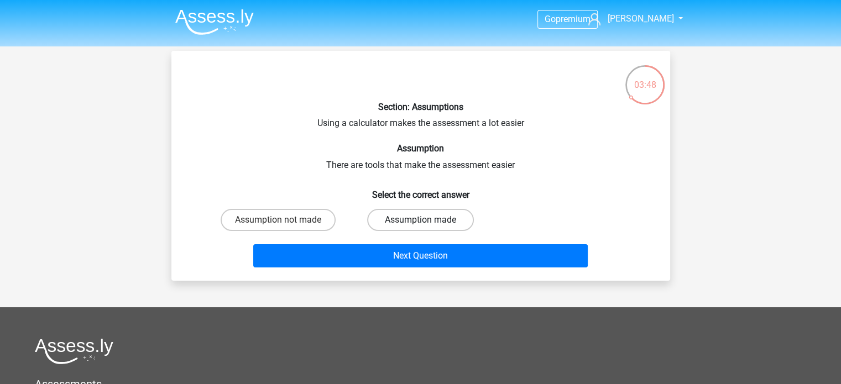
click at [399, 221] on label "Assumption made" at bounding box center [420, 220] width 107 height 22
click at [420, 221] on input "Assumption made" at bounding box center [423, 223] width 7 height 7
radio input "true"
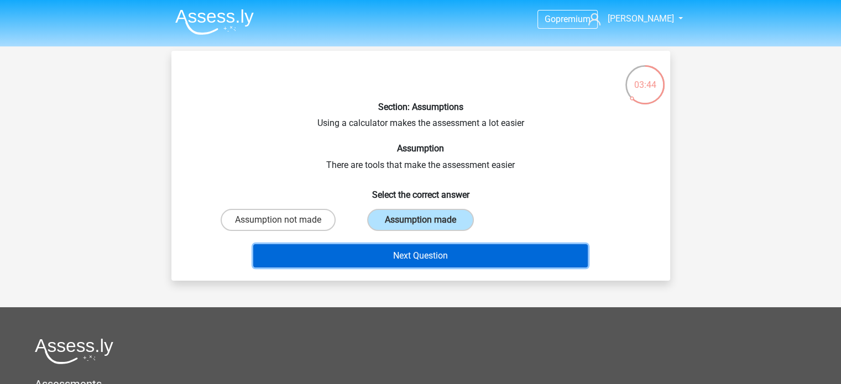
click at [440, 255] on button "Next Question" at bounding box center [420, 255] width 335 height 23
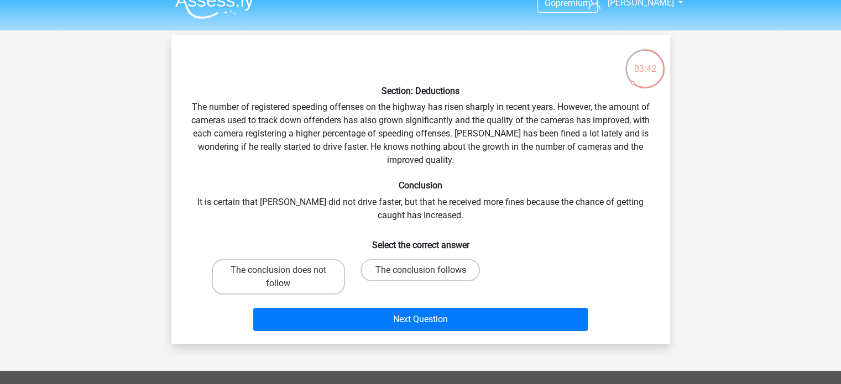
scroll to position [17, 0]
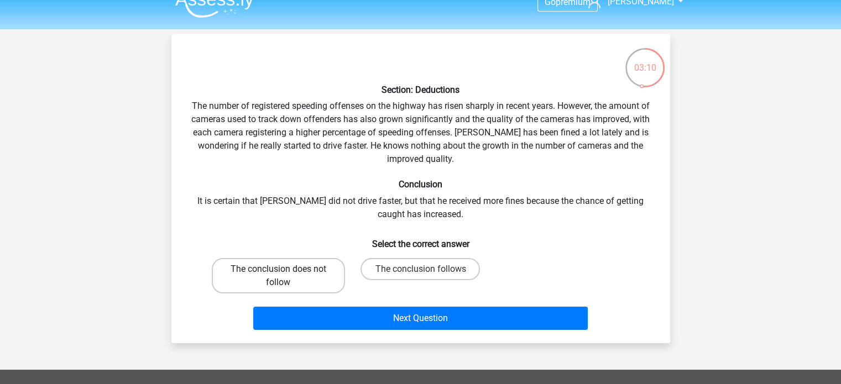
click at [318, 279] on label "The conclusion does not follow" at bounding box center [278, 275] width 133 height 35
click at [285, 277] on input "The conclusion does not follow" at bounding box center [281, 272] width 7 height 7
radio input "true"
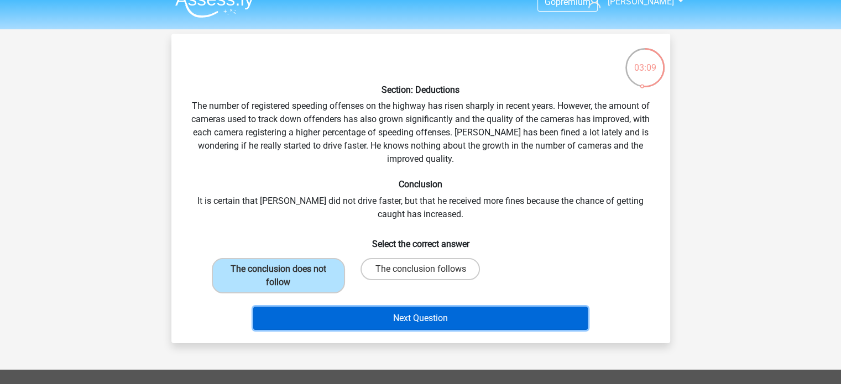
click at [361, 318] on button "Next Question" at bounding box center [420, 318] width 335 height 23
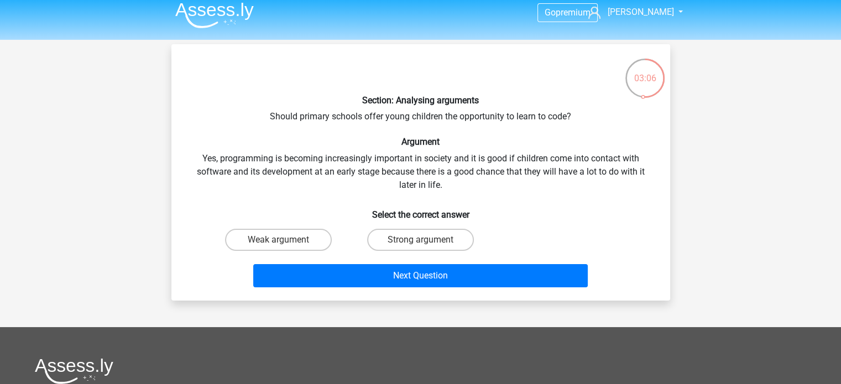
scroll to position [5, 0]
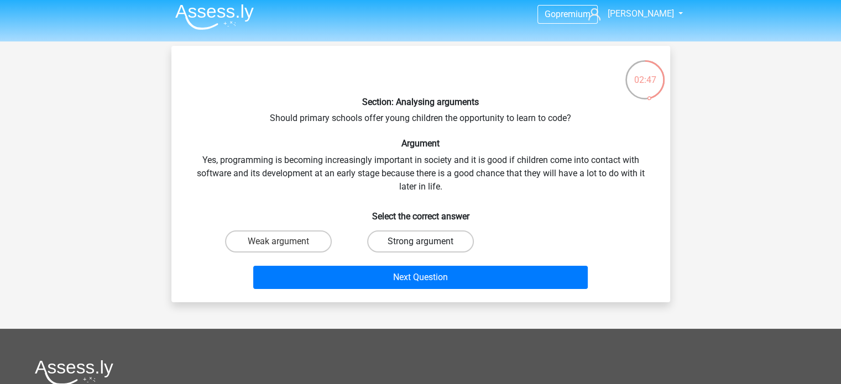
click at [456, 237] on label "Strong argument" at bounding box center [420, 242] width 107 height 22
click at [428, 242] on input "Strong argument" at bounding box center [423, 245] width 7 height 7
radio input "true"
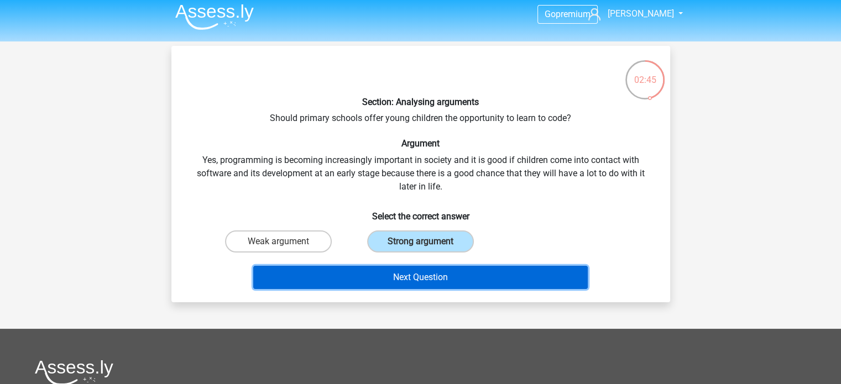
click at [454, 275] on button "Next Question" at bounding box center [420, 277] width 335 height 23
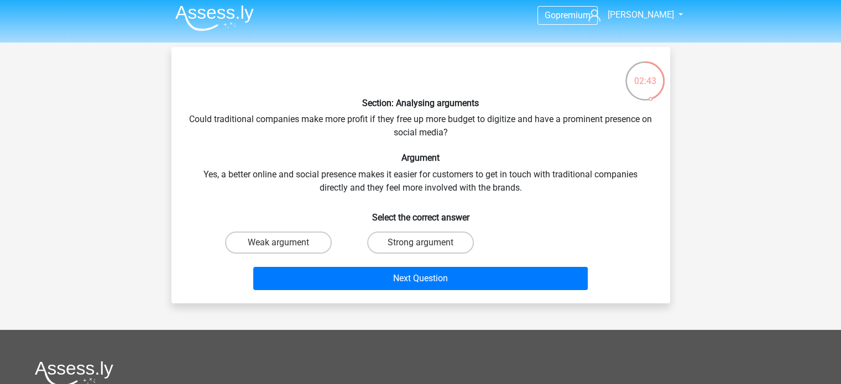
scroll to position [2, 0]
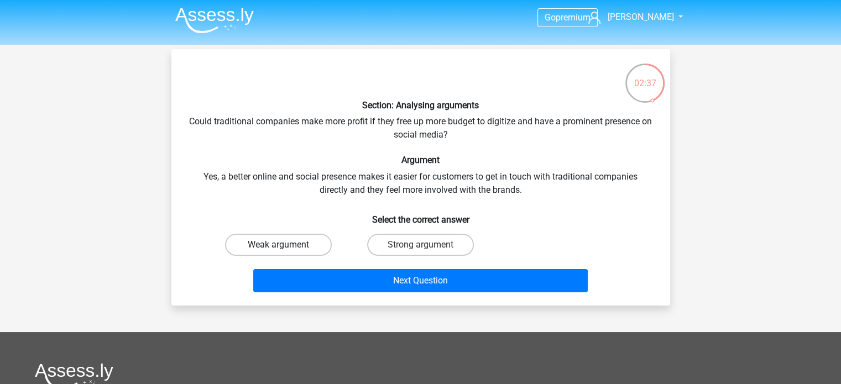
click at [292, 247] on label "Weak argument" at bounding box center [278, 245] width 107 height 22
click at [285, 247] on input "Weak argument" at bounding box center [281, 248] width 7 height 7
radio input "true"
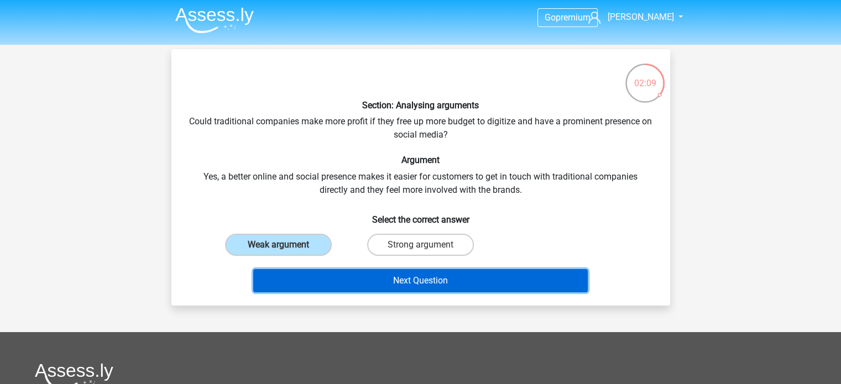
click at [520, 278] on button "Next Question" at bounding box center [420, 280] width 335 height 23
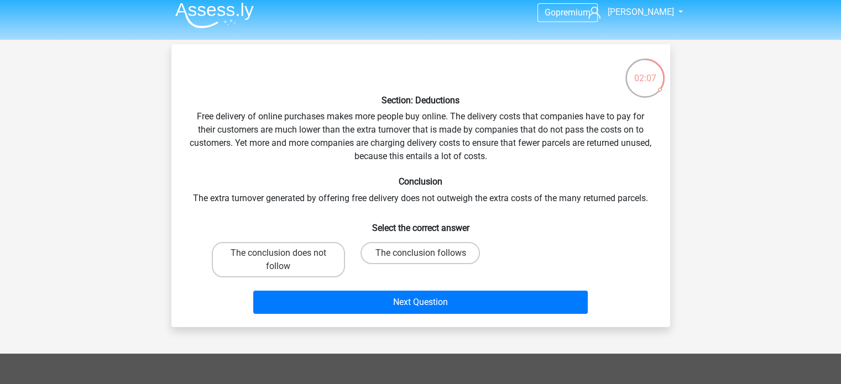
scroll to position [3, 0]
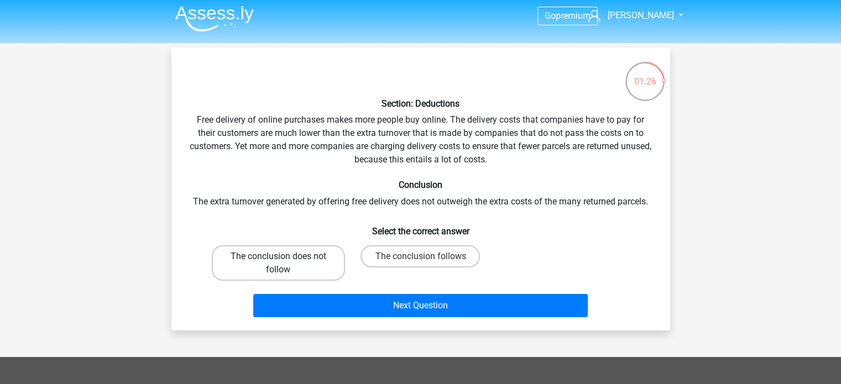
click at [298, 268] on label "The conclusion does not follow" at bounding box center [278, 263] width 133 height 35
click at [285, 264] on input "The conclusion does not follow" at bounding box center [281, 260] width 7 height 7
radio input "true"
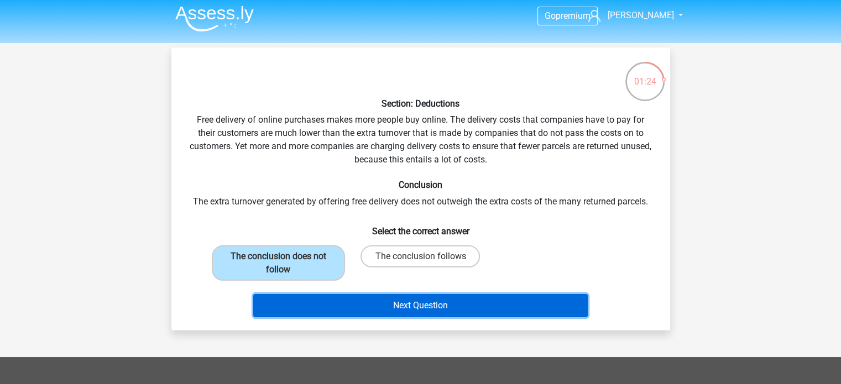
click at [504, 303] on button "Next Question" at bounding box center [420, 305] width 335 height 23
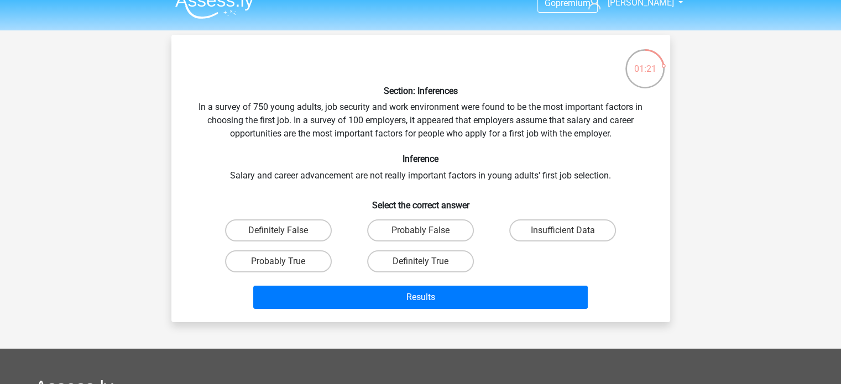
scroll to position [15, 0]
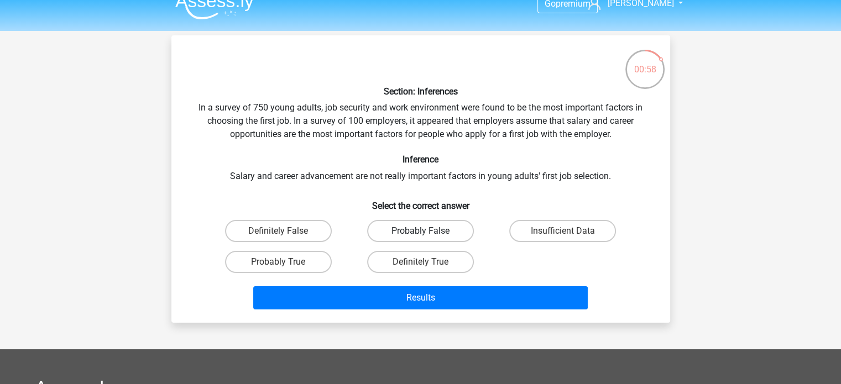
click at [426, 229] on label "Probably False" at bounding box center [420, 231] width 107 height 22
click at [426, 231] on input "Probably False" at bounding box center [423, 234] width 7 height 7
radio input "true"
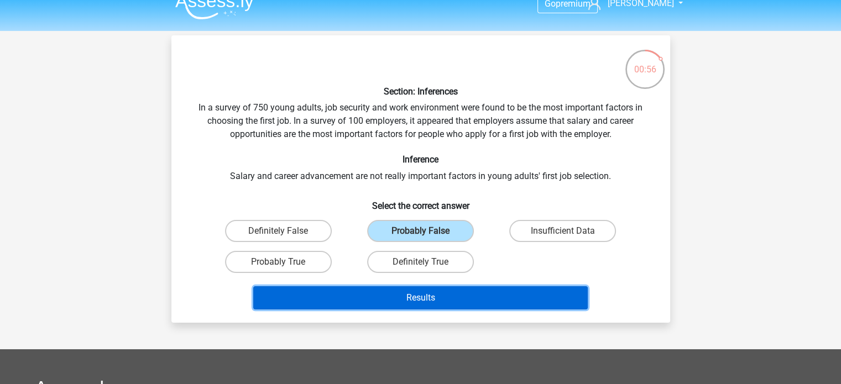
click at [462, 298] on button "Results" at bounding box center [420, 298] width 335 height 23
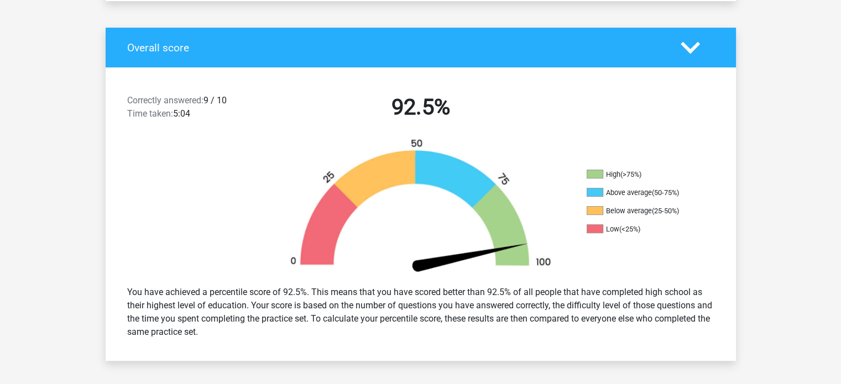
scroll to position [212, 0]
